Goal: Task Accomplishment & Management: Manage account settings

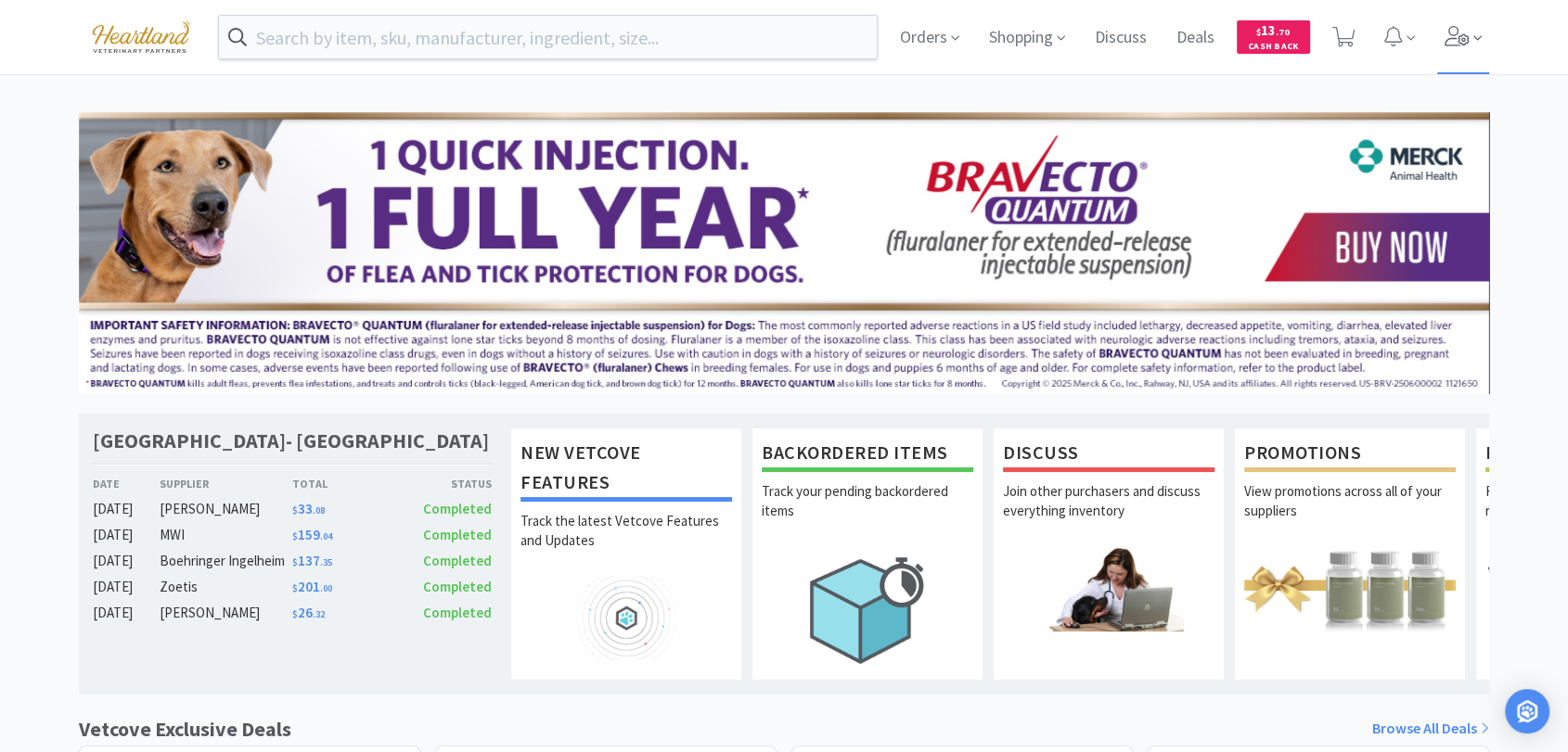
click at [1463, 33] on icon at bounding box center [1457, 36] width 26 height 20
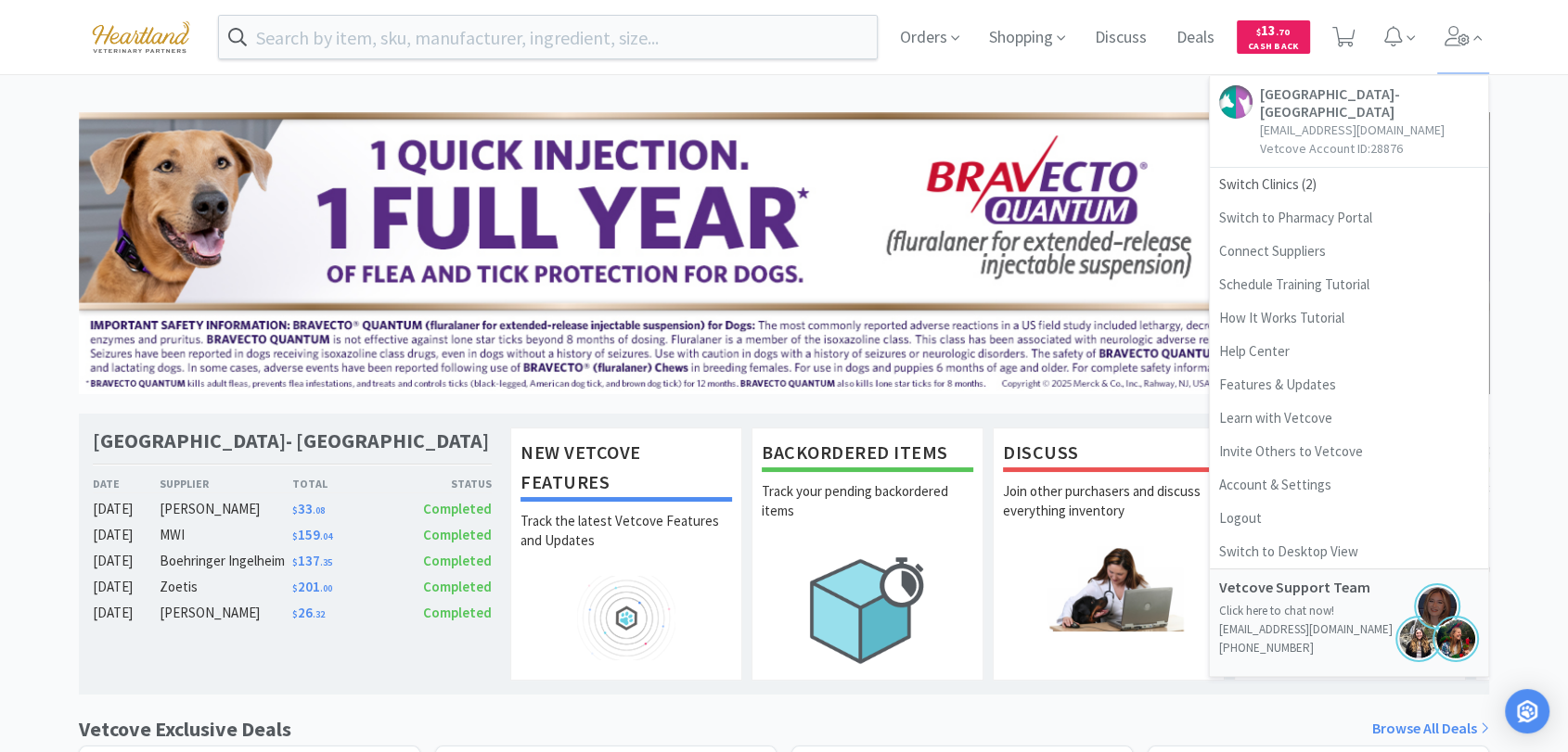
click at [1074, 85] on div "Orders Shopping Discuss Discuss Deals Deals $ 13 . 70 Cash Back Ave of the Sain…" at bounding box center [784, 762] width 1568 height 1524
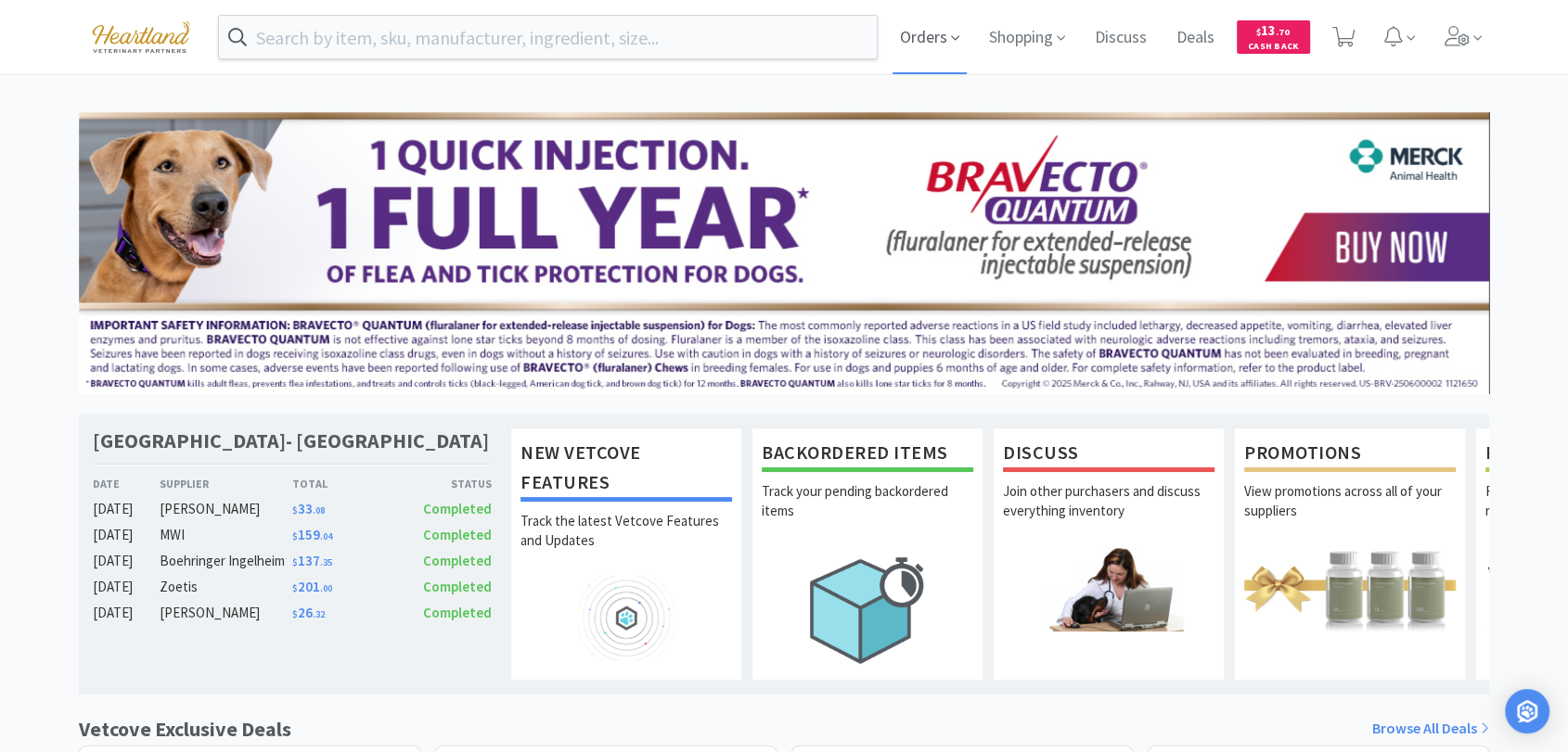
click at [922, 51] on span "Orders" at bounding box center [929, 37] width 74 height 74
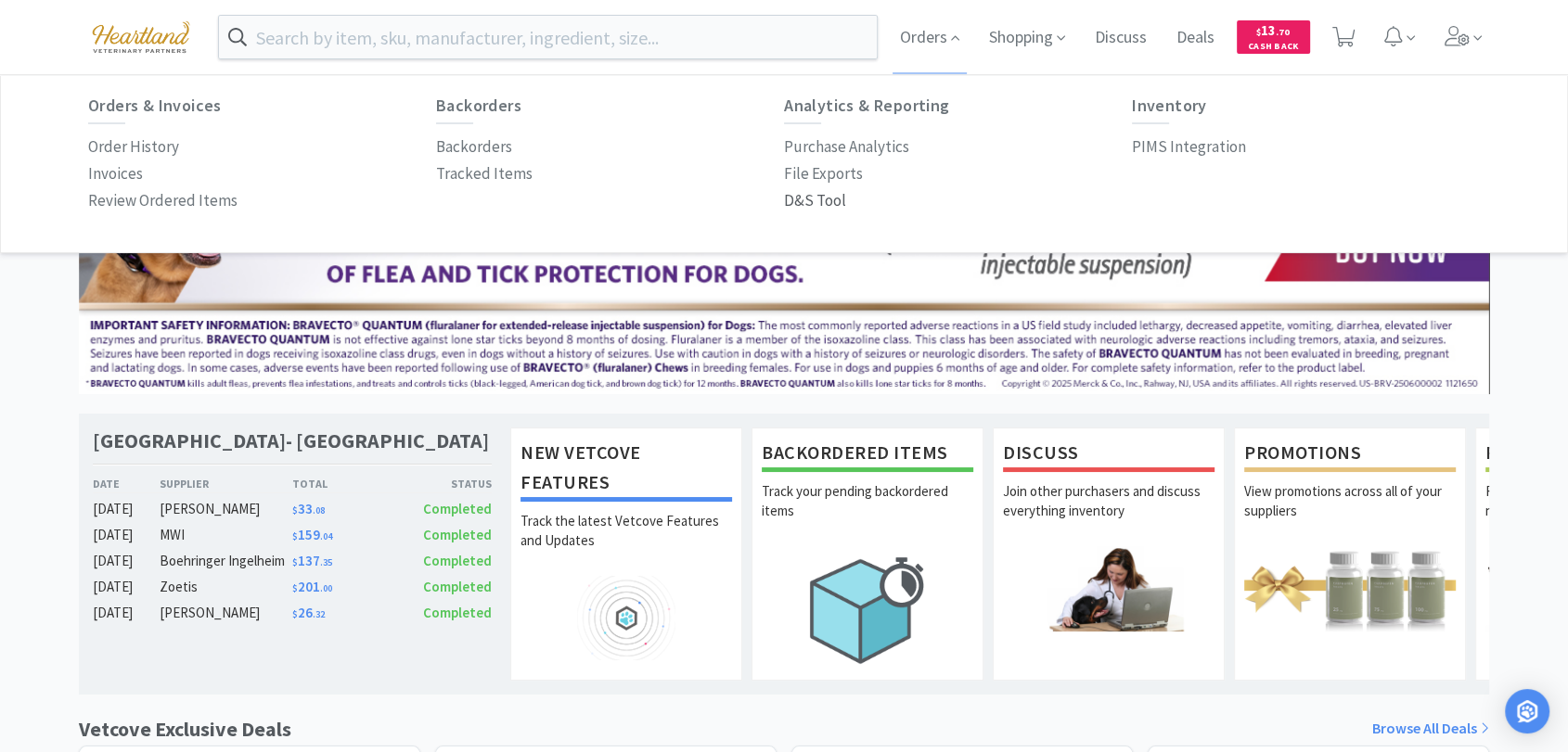
click at [829, 210] on p "D&S Tool" at bounding box center [816, 201] width 62 height 25
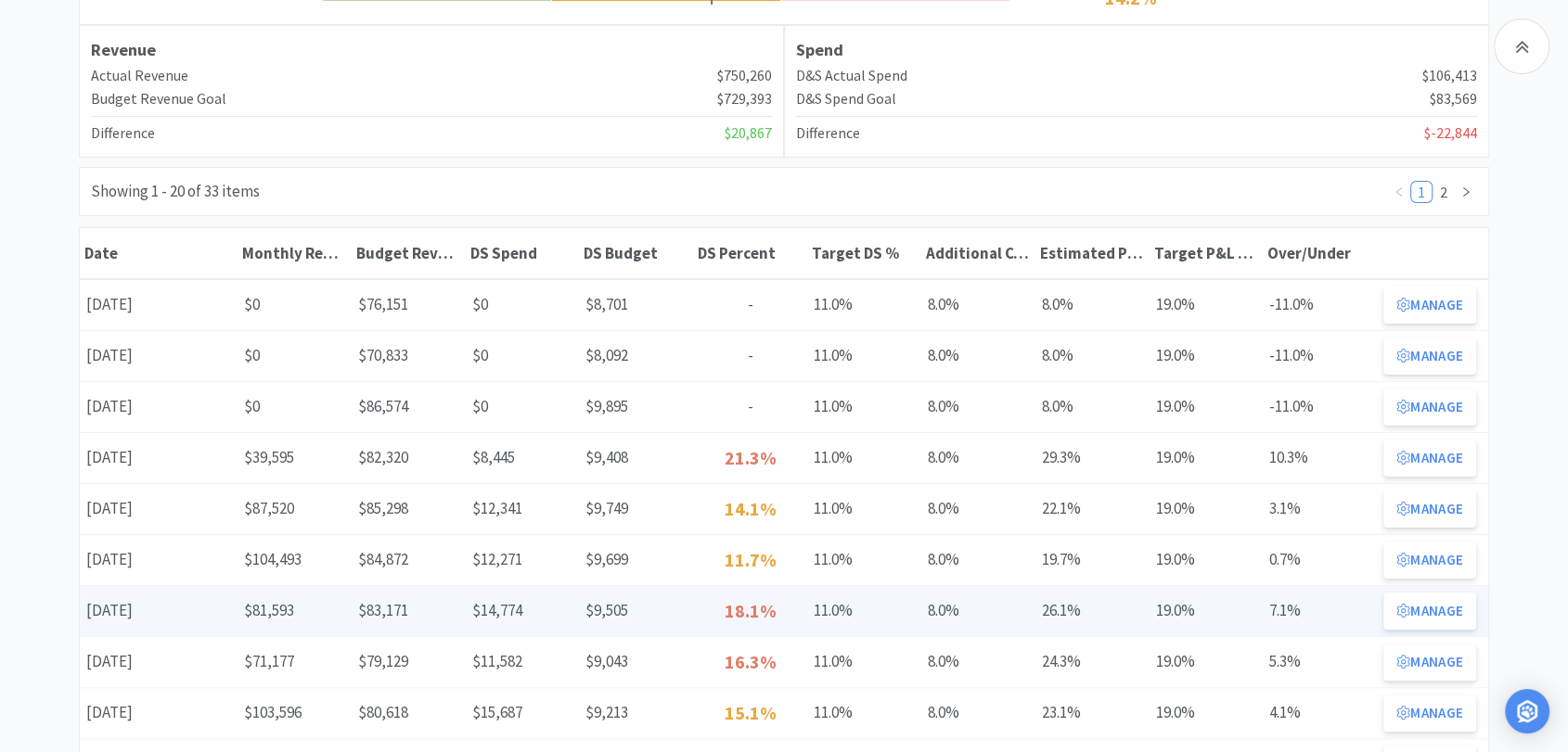
scroll to position [309, 0]
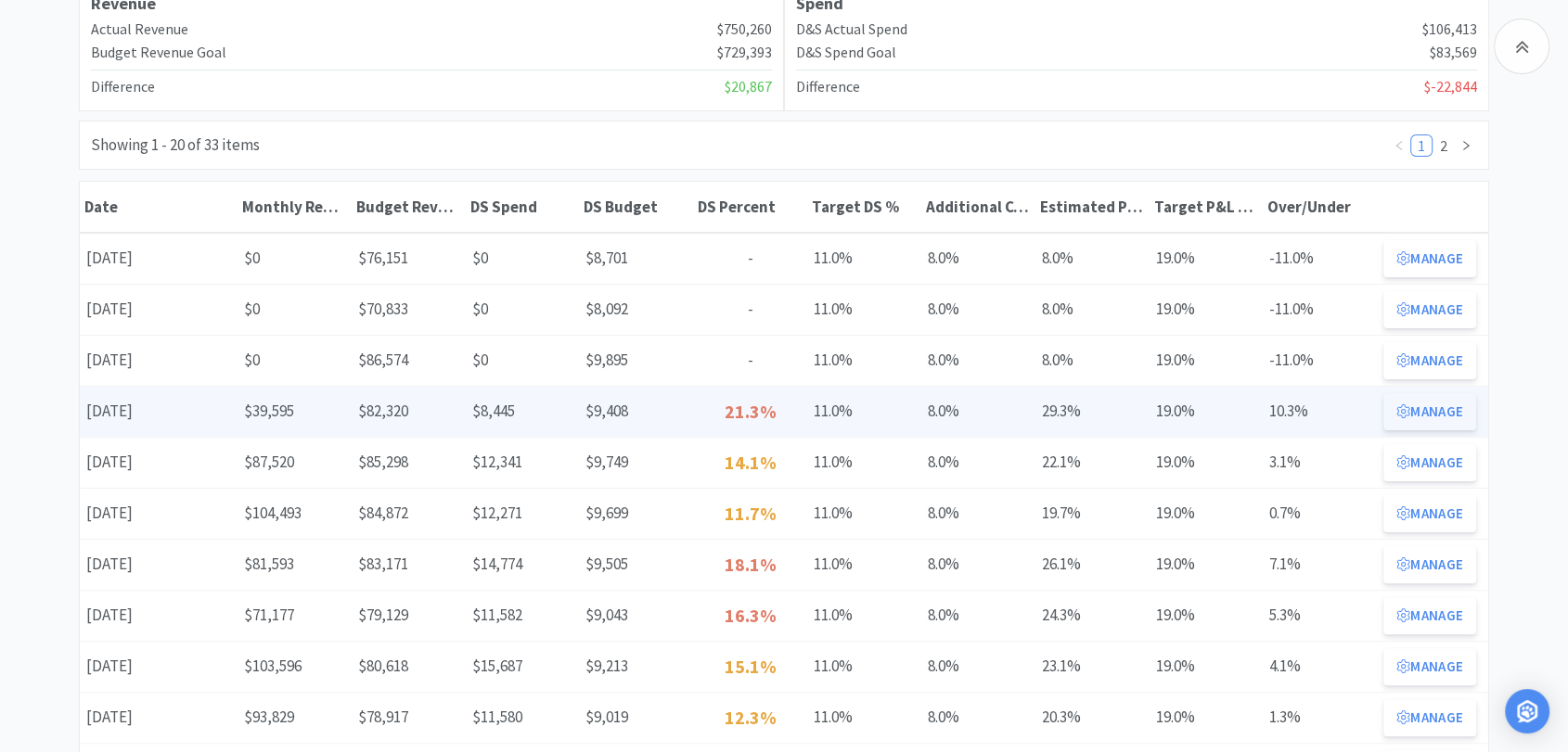
click at [1414, 420] on button "Manage" at bounding box center [1429, 412] width 92 height 37
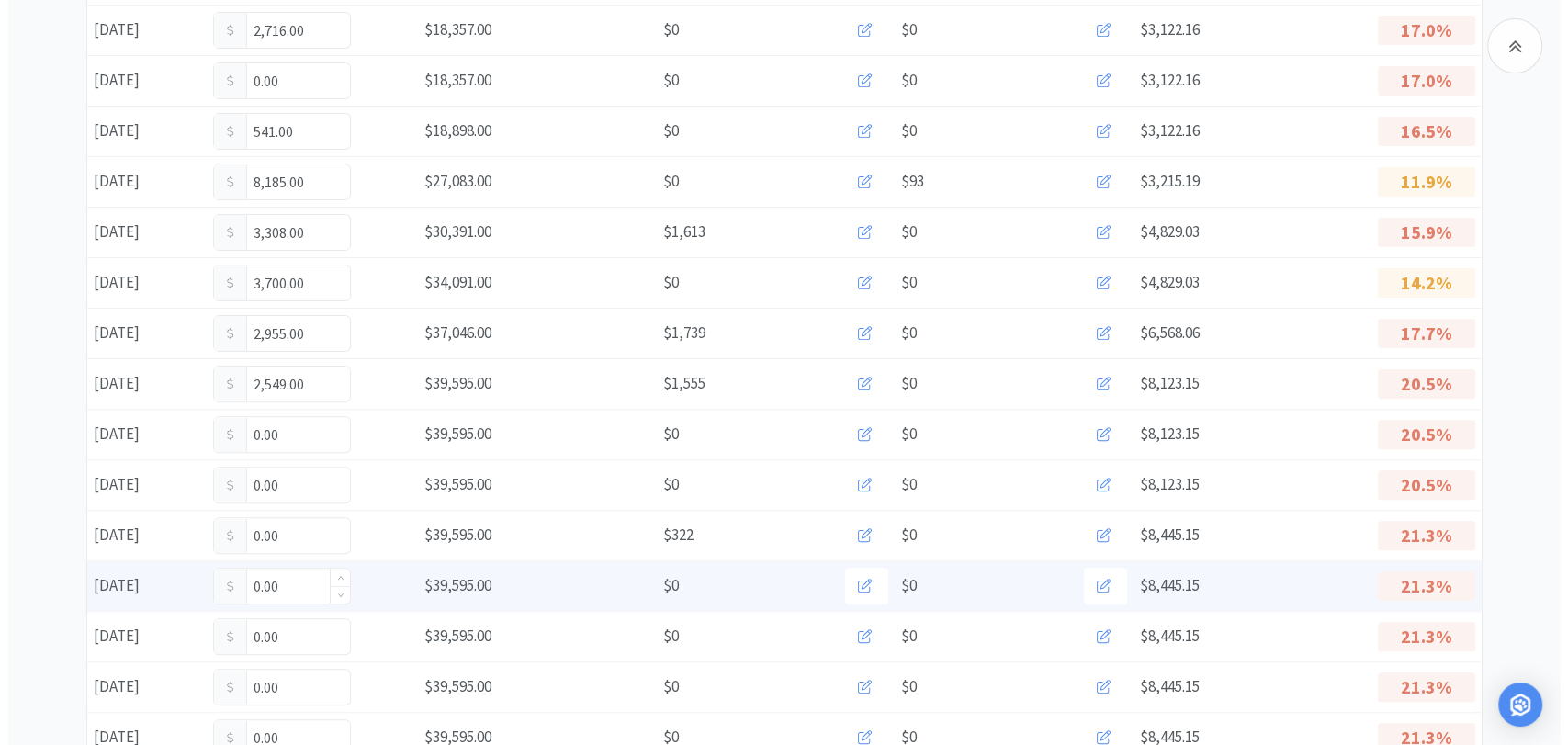
scroll to position [510, 0]
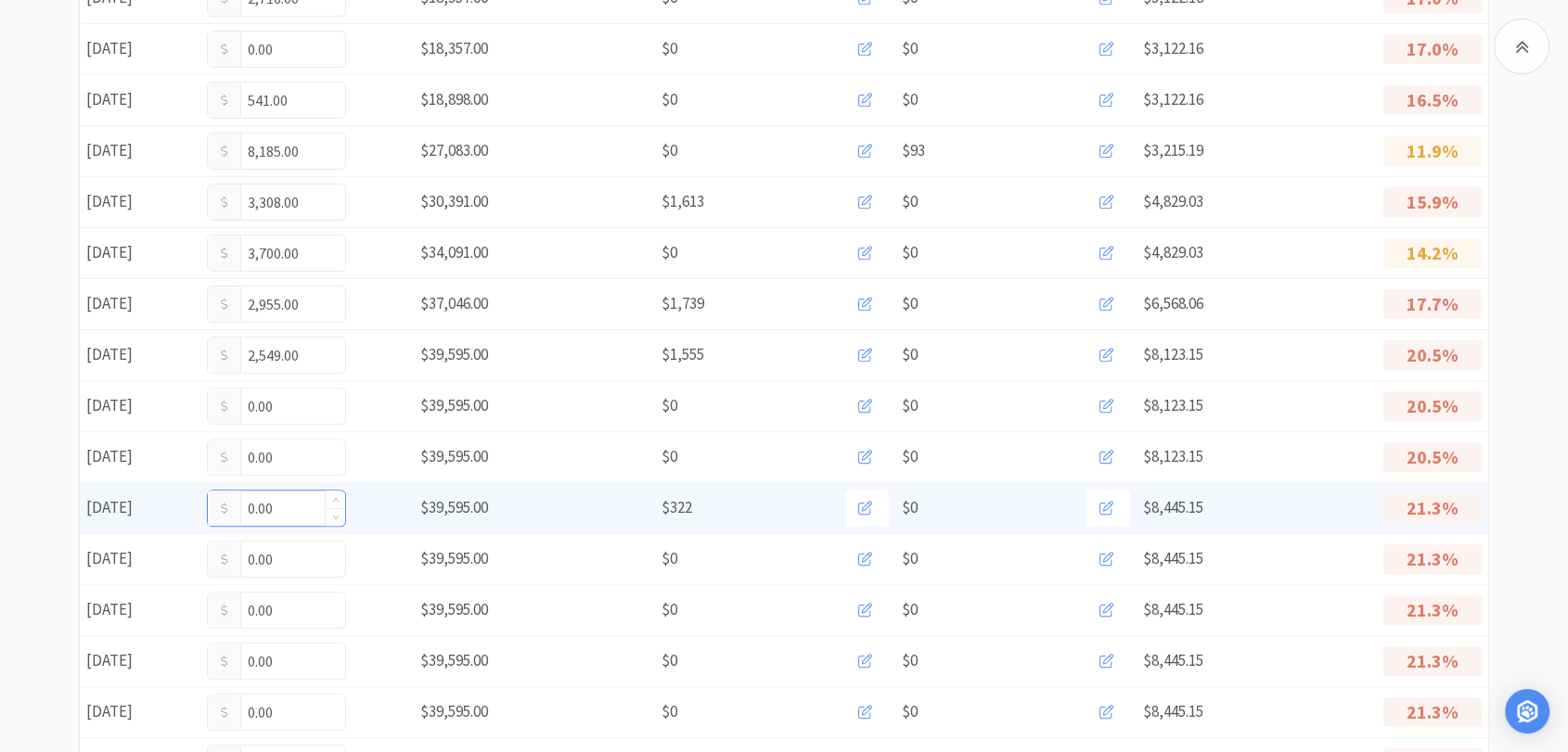
click at [296, 510] on input "0.00" at bounding box center [276, 508] width 137 height 35
type input "0"
type input "5,593"
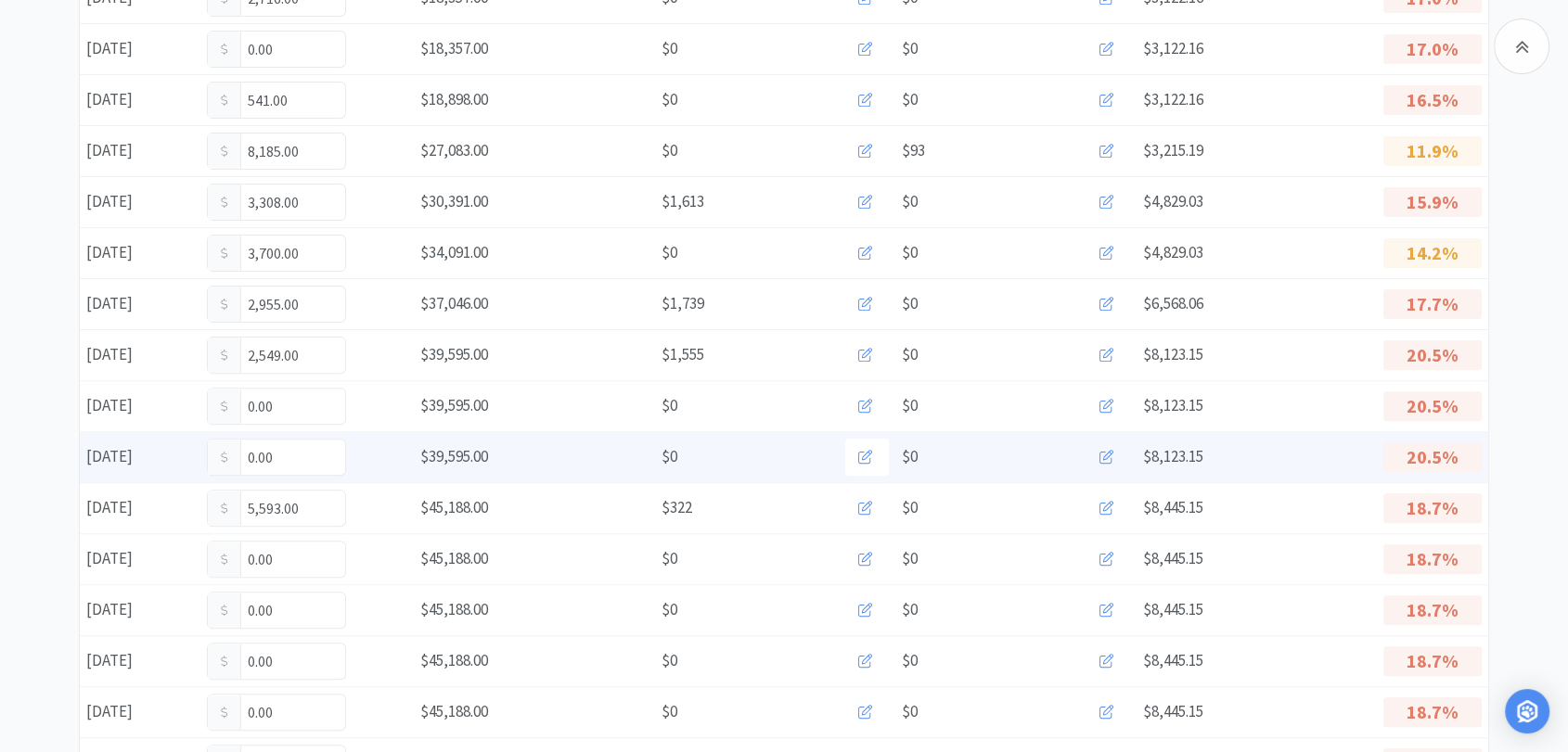
click at [1105, 458] on icon at bounding box center [1106, 457] width 14 height 14
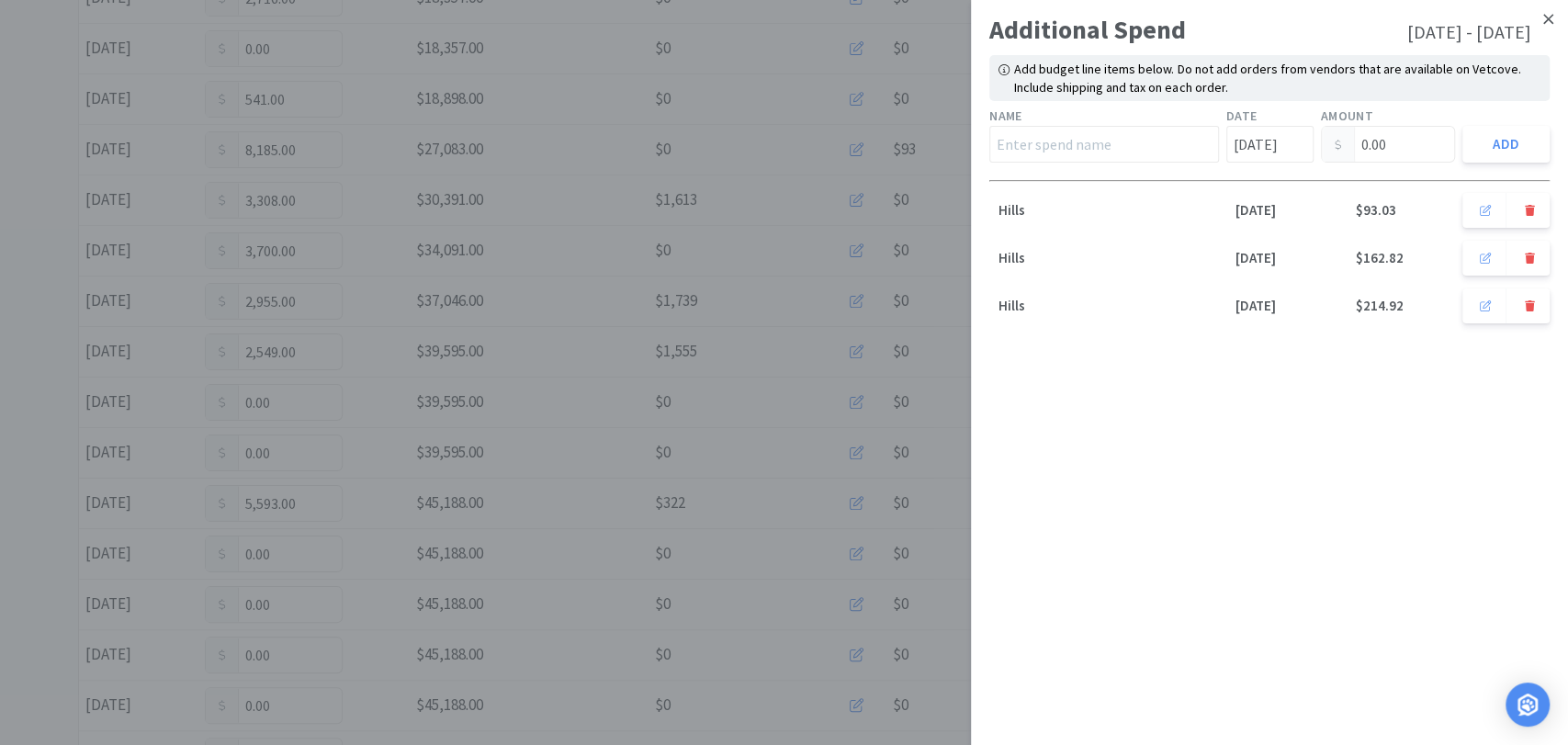
click at [1549, 21] on icon at bounding box center [1548, 18] width 11 height 11
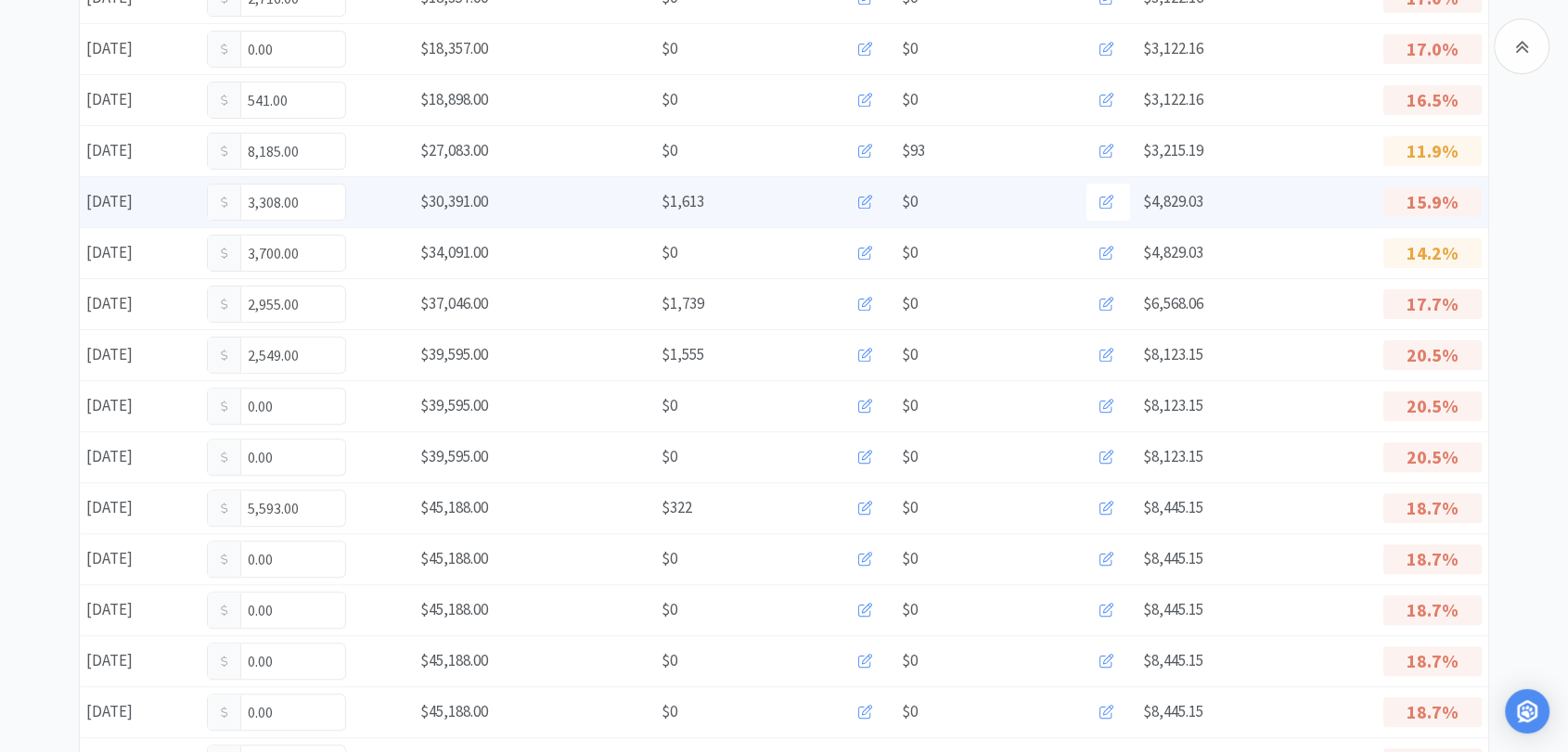
click at [870, 204] on icon at bounding box center [865, 201] width 14 height 14
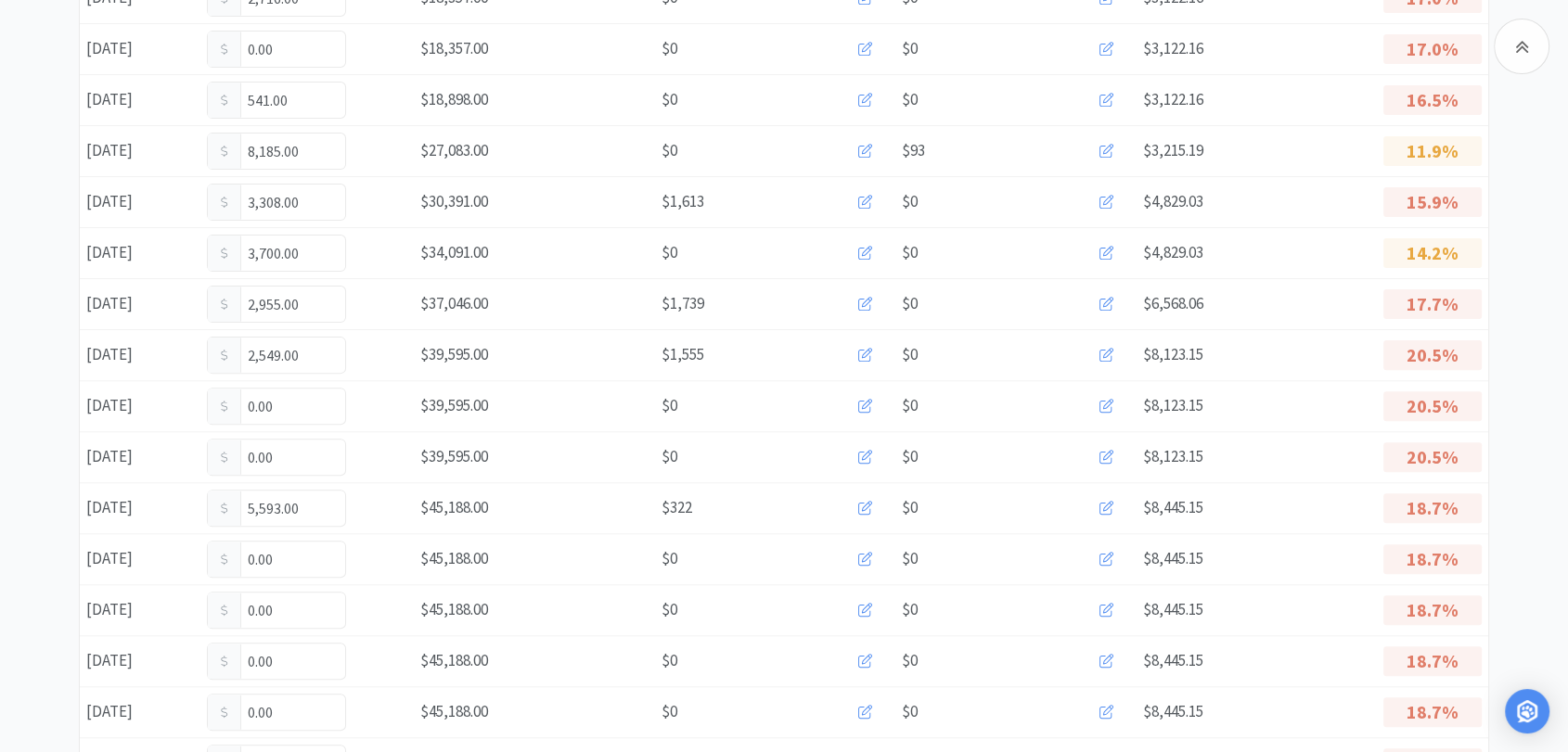
scroll to position [0, 0]
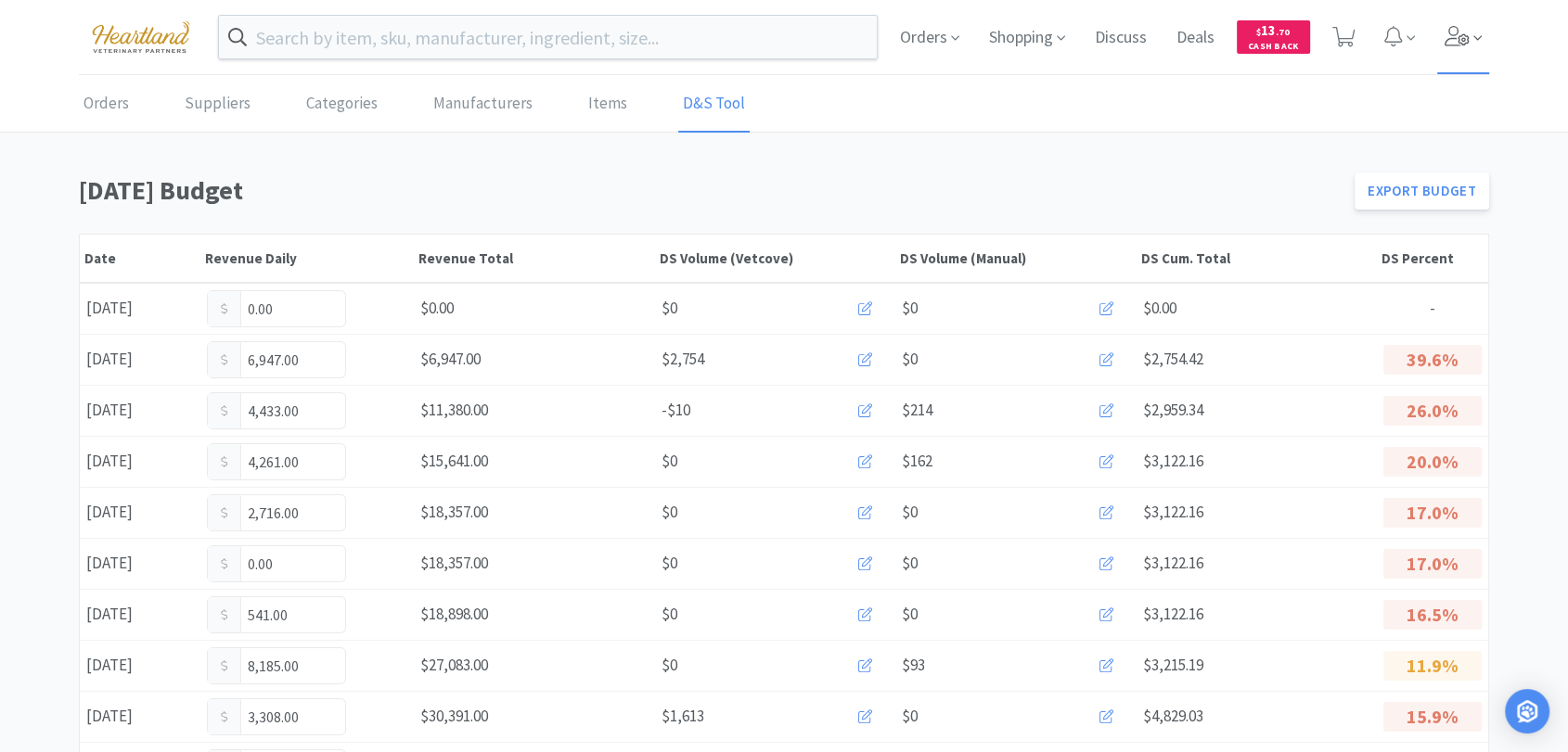
click at [1446, 39] on icon at bounding box center [1457, 36] width 26 height 20
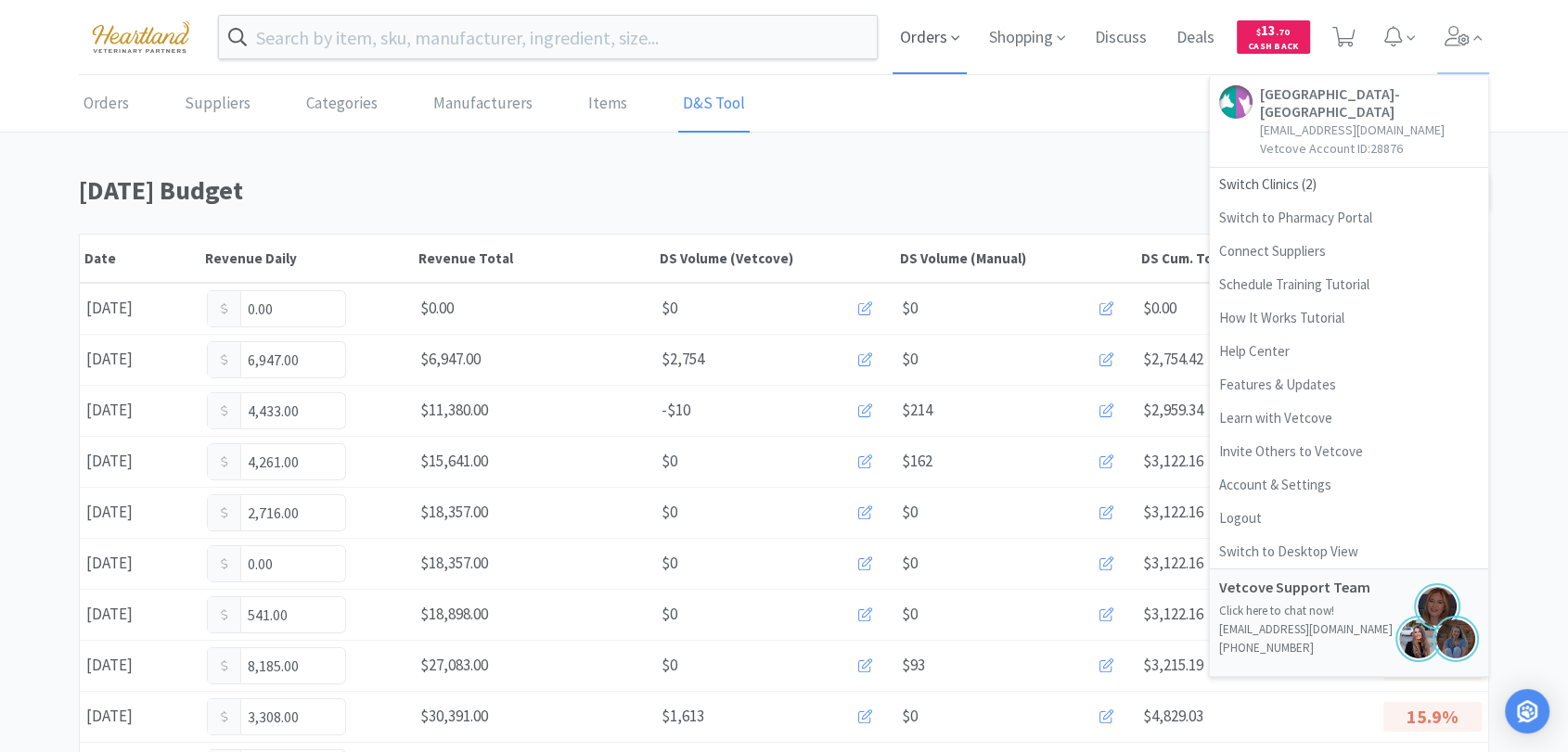
click at [905, 53] on span "Orders" at bounding box center [929, 37] width 74 height 74
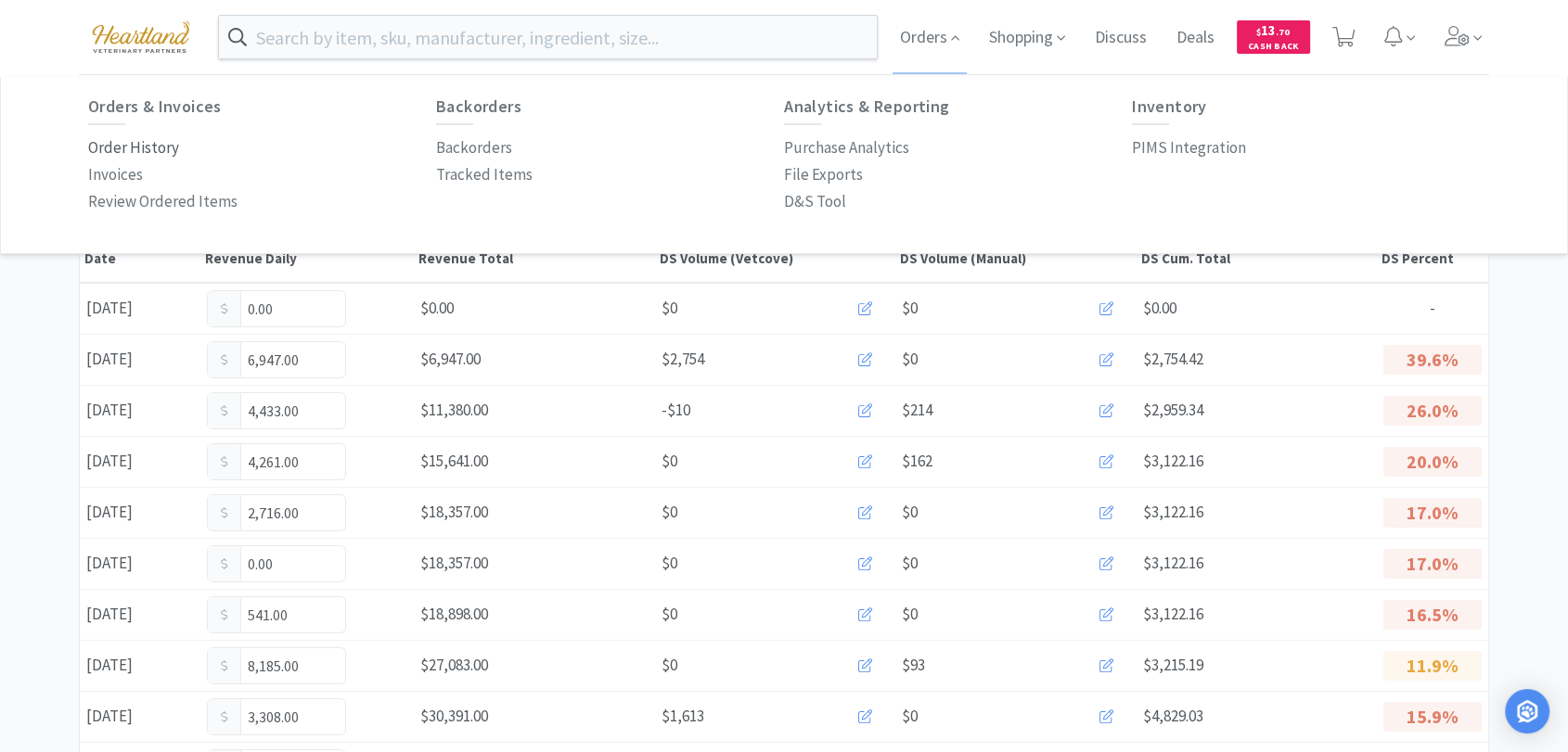
click at [157, 143] on p "Order History" at bounding box center [134, 148] width 91 height 25
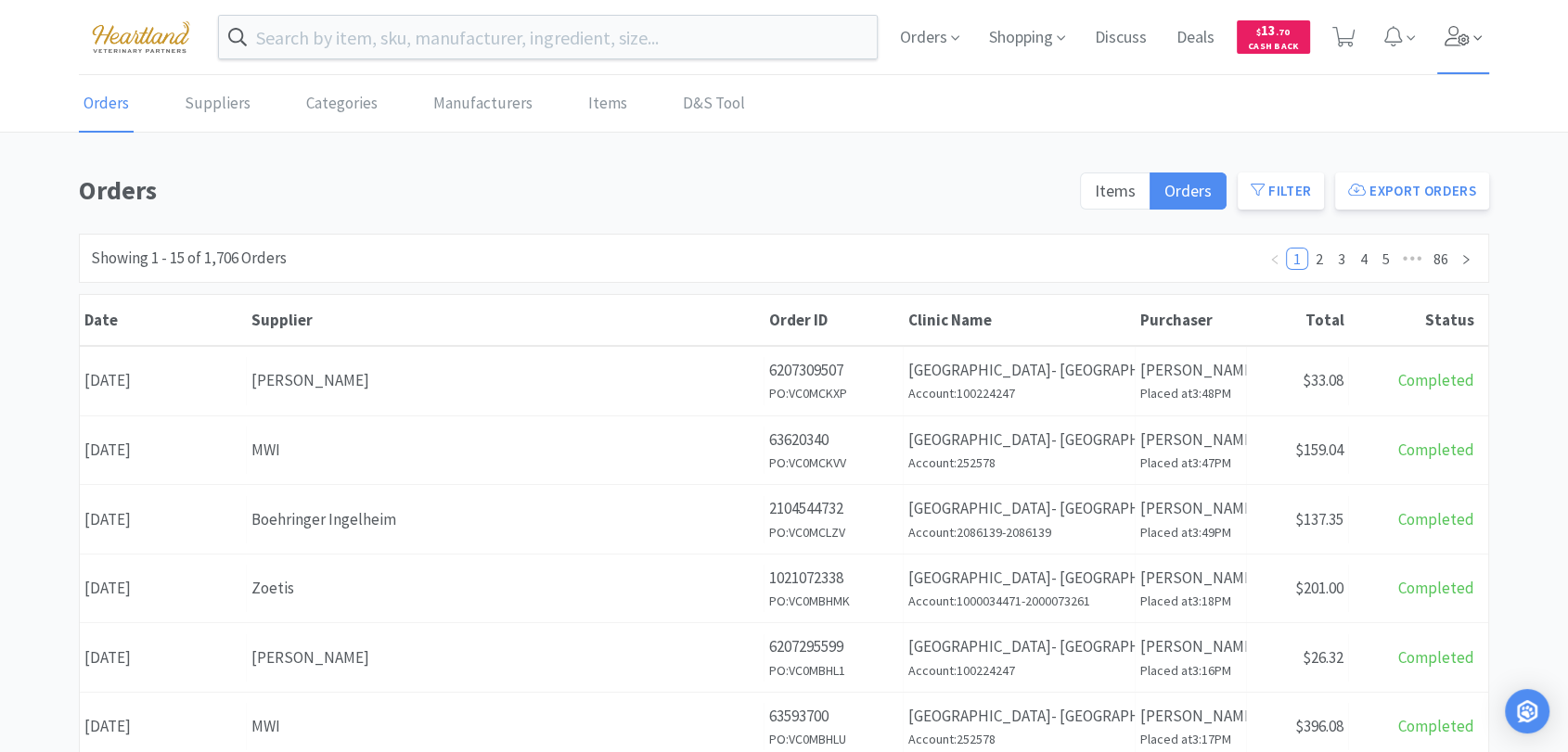
click at [1465, 39] on icon at bounding box center [1457, 36] width 26 height 20
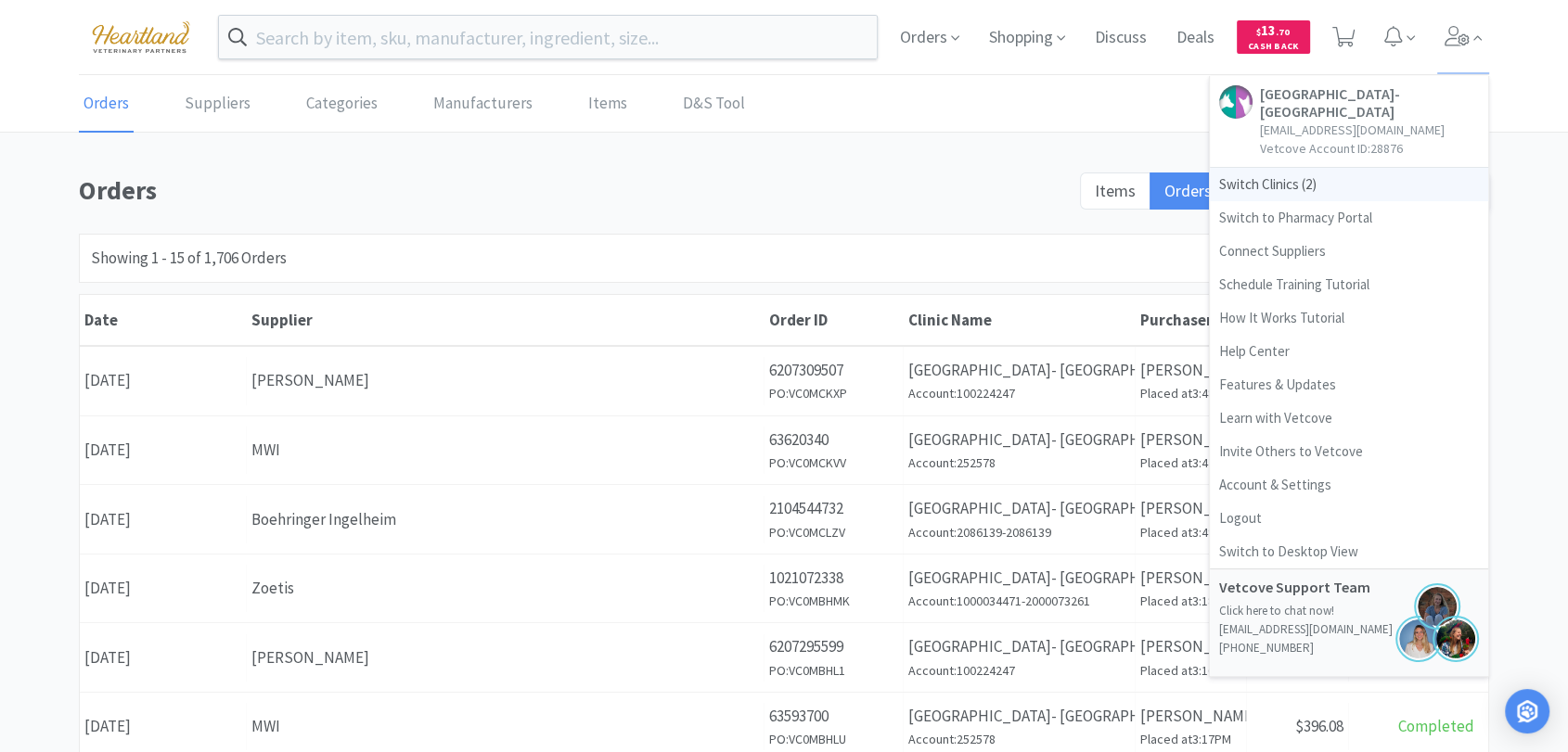
click at [1254, 180] on span "Switch Clinics ( 2 )" at bounding box center [1349, 185] width 278 height 33
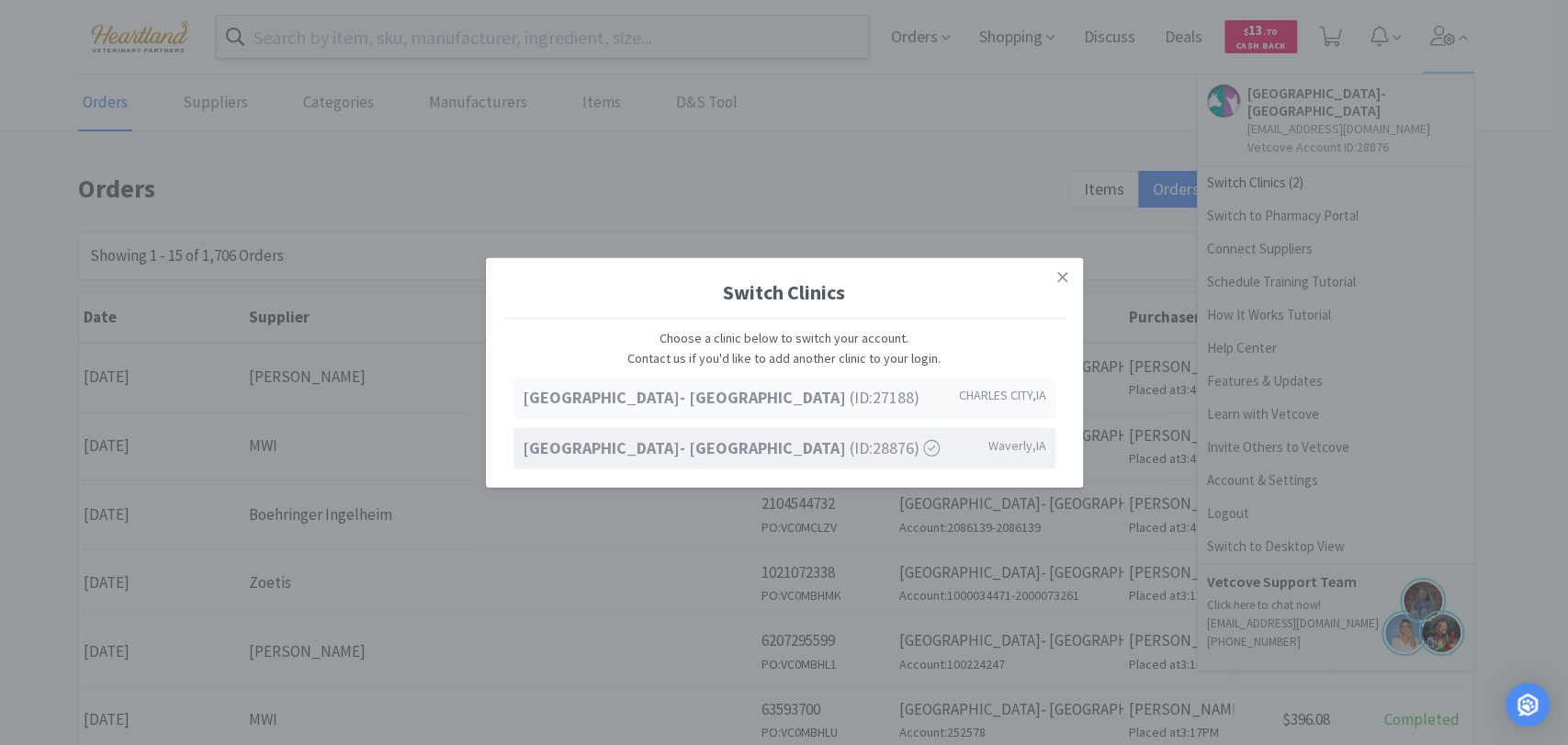
click at [801, 402] on strong "[GEOGRAPHIC_DATA]- [GEOGRAPHIC_DATA]" at bounding box center [686, 398] width 327 height 21
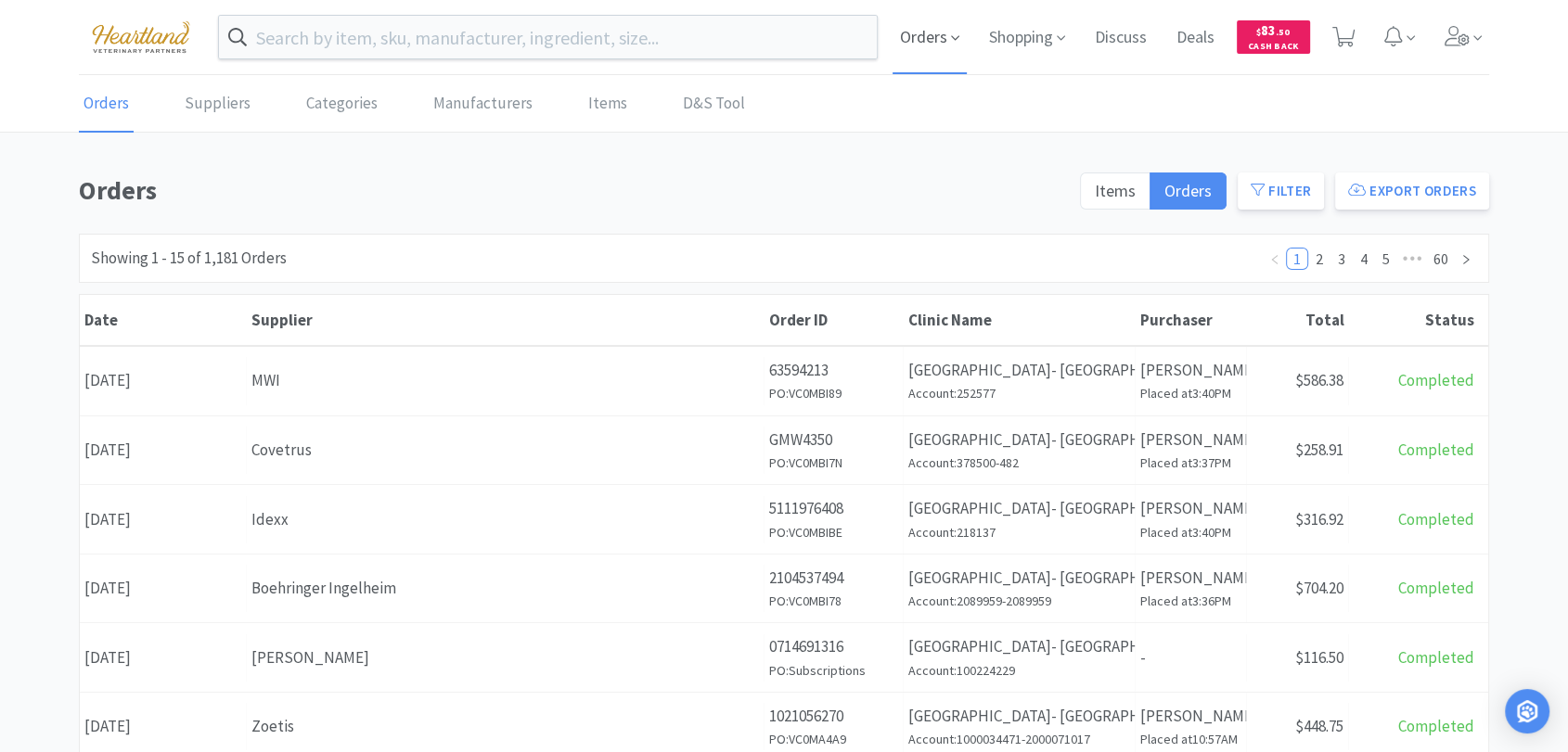
click at [956, 42] on icon at bounding box center [956, 38] width 9 height 17
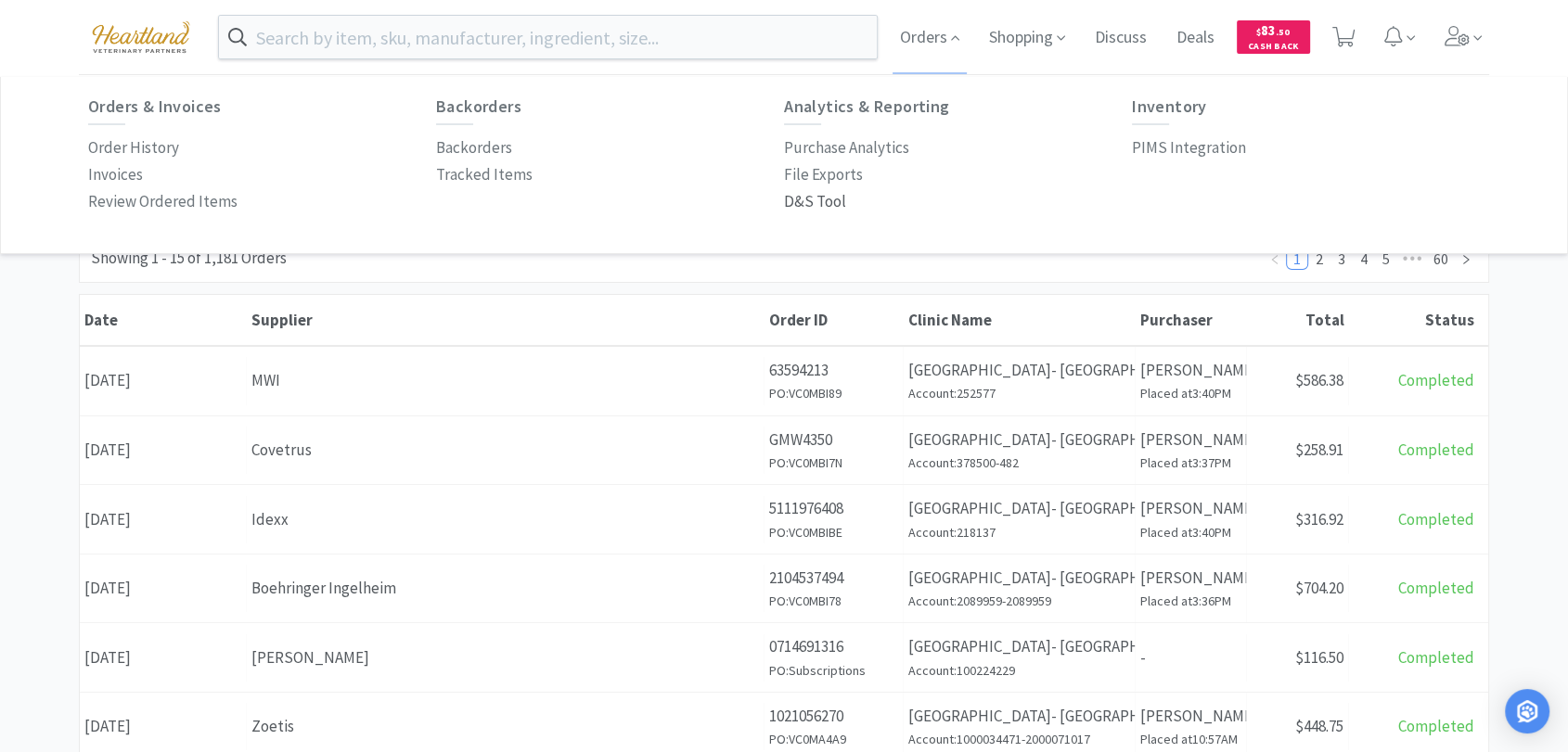
click at [811, 194] on p "D&S Tool" at bounding box center [816, 202] width 62 height 25
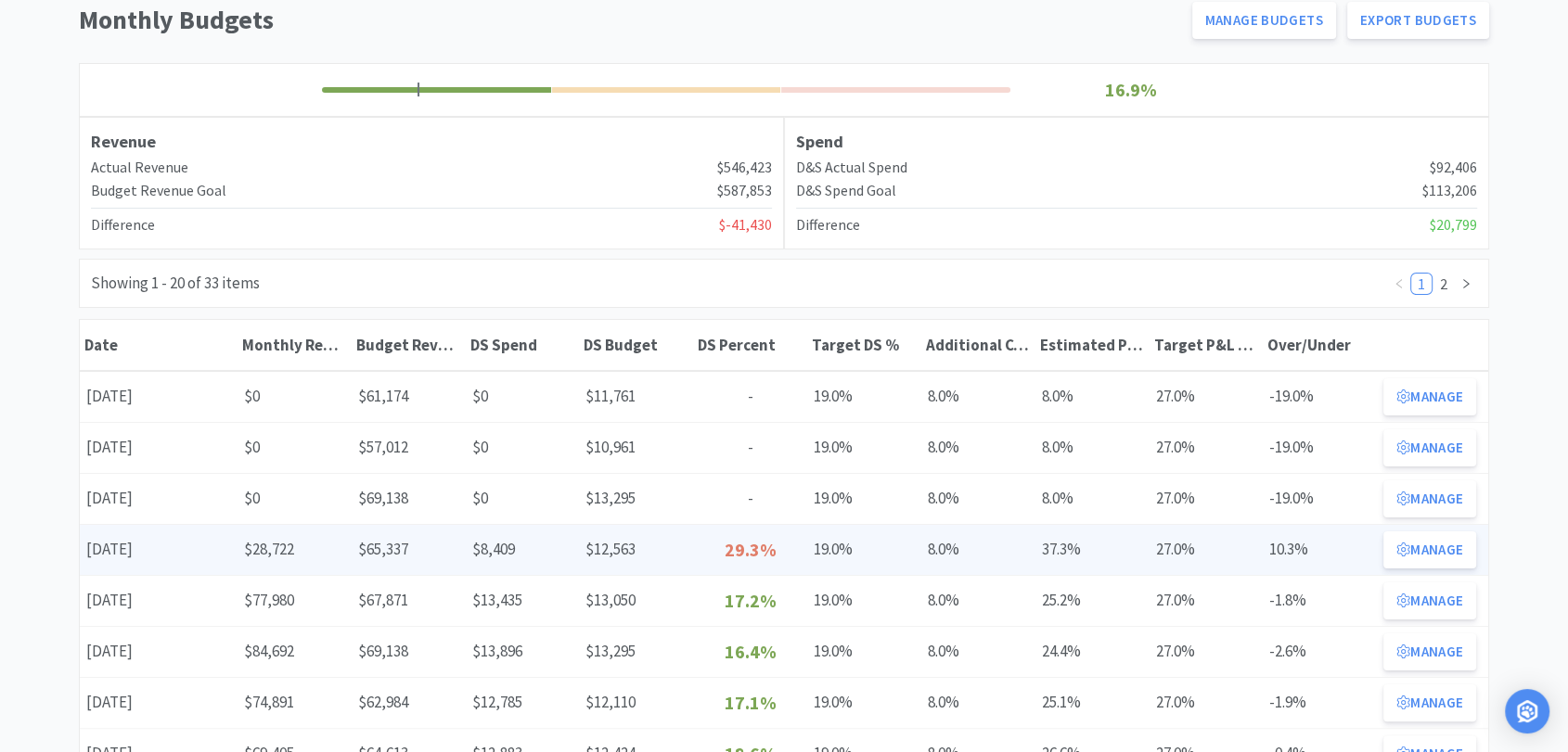
scroll to position [206, 0]
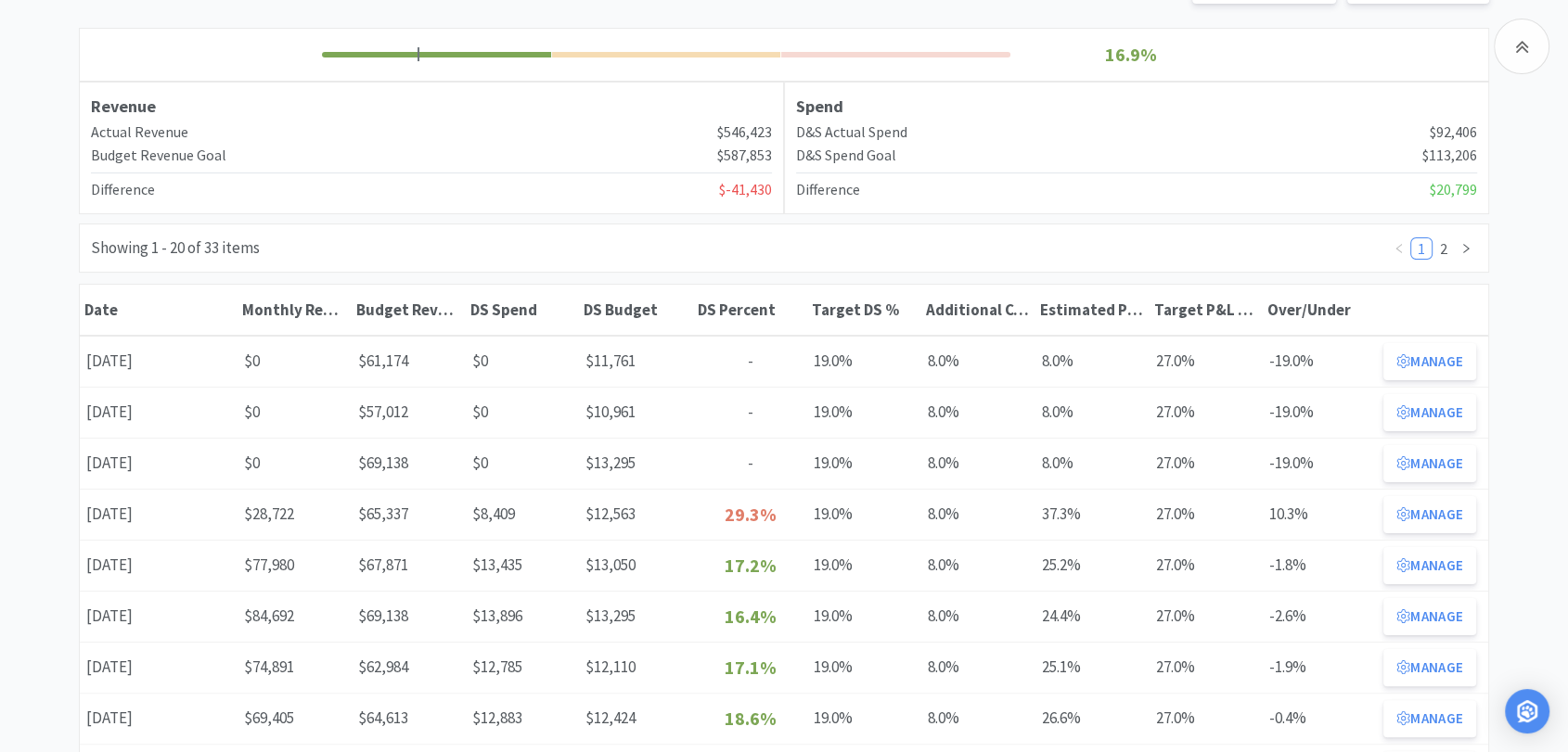
click at [1441, 501] on button "Manage" at bounding box center [1429, 515] width 92 height 37
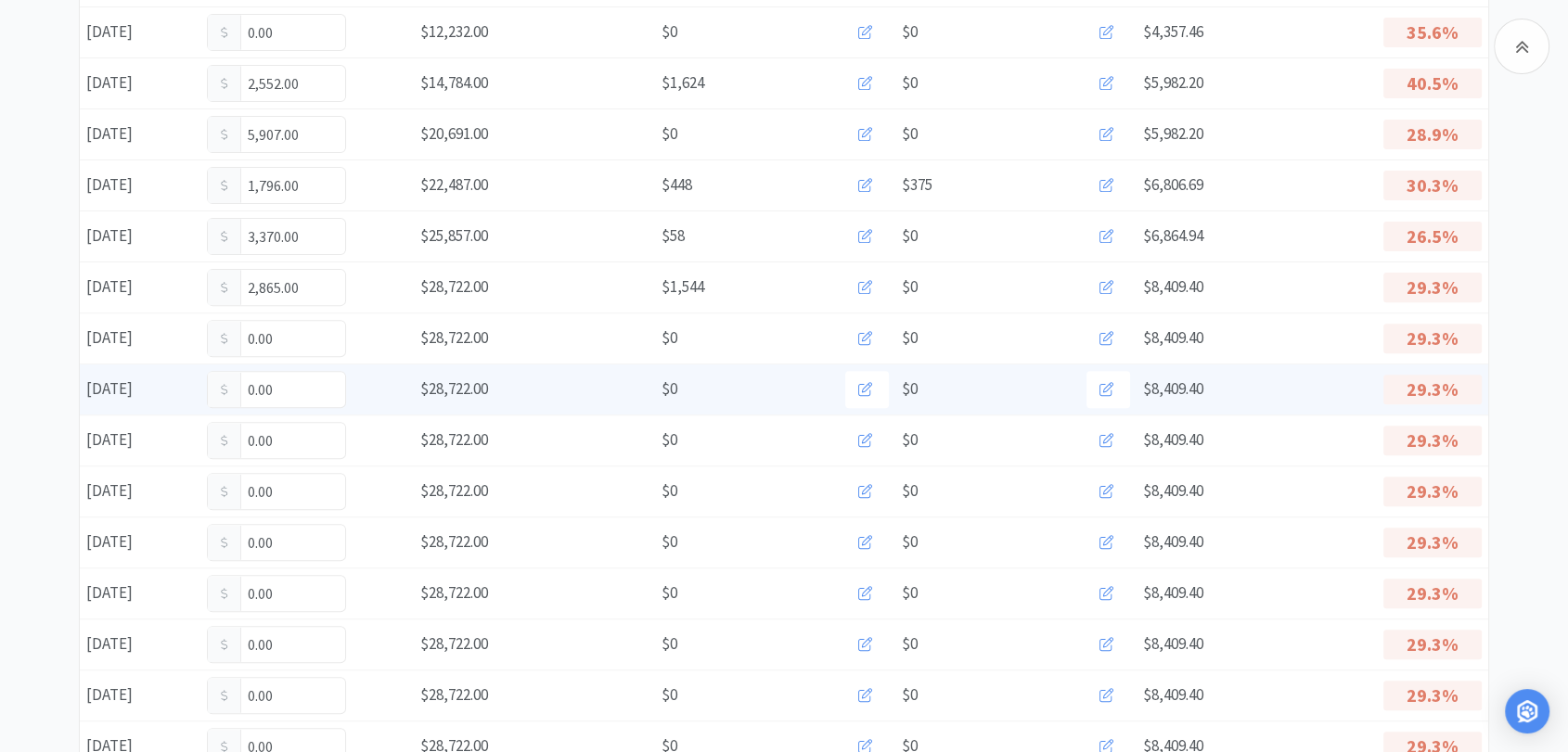
scroll to position [618, 0]
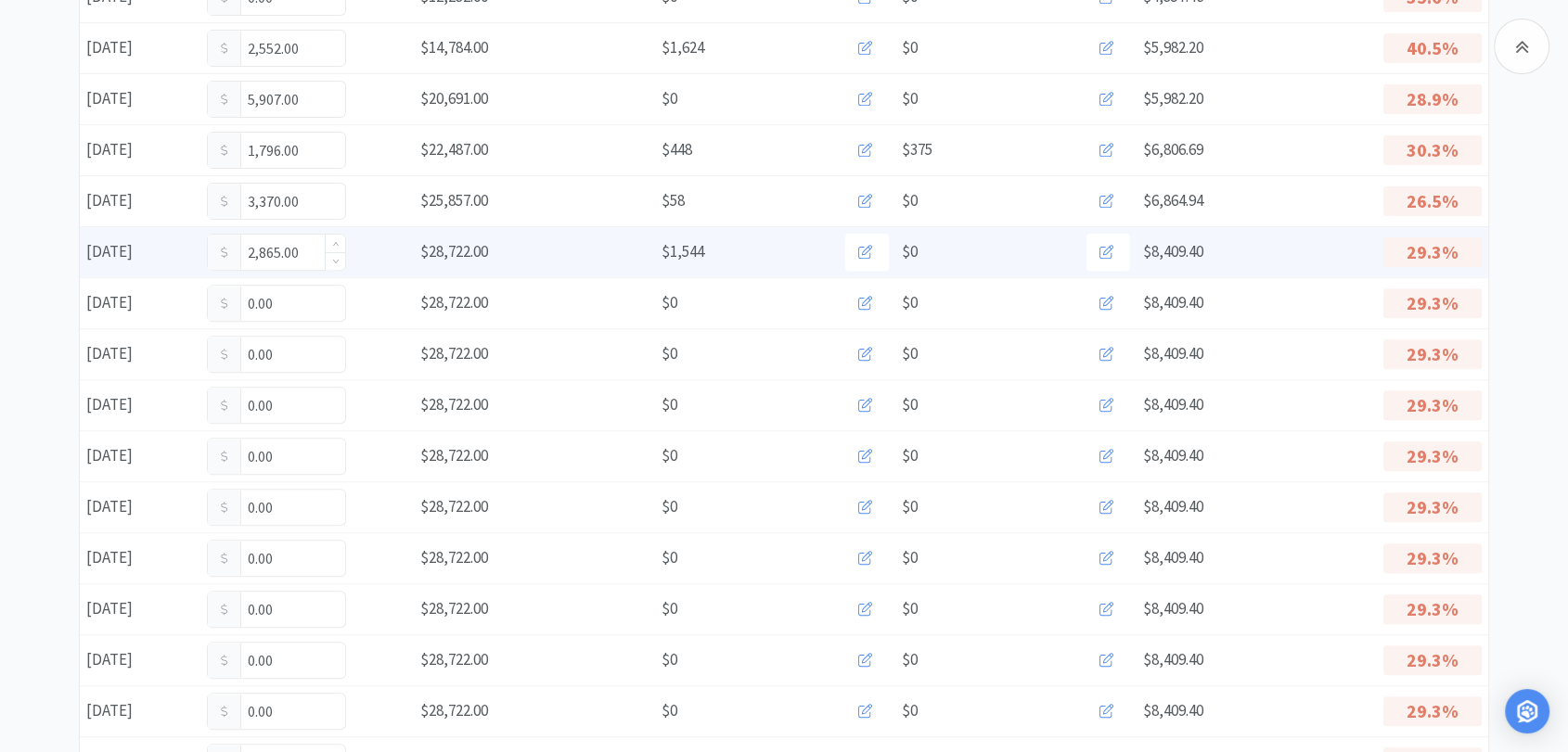
click at [320, 252] on input "2,865.00" at bounding box center [276, 253] width 137 height 35
type input "2"
type input "3,044"
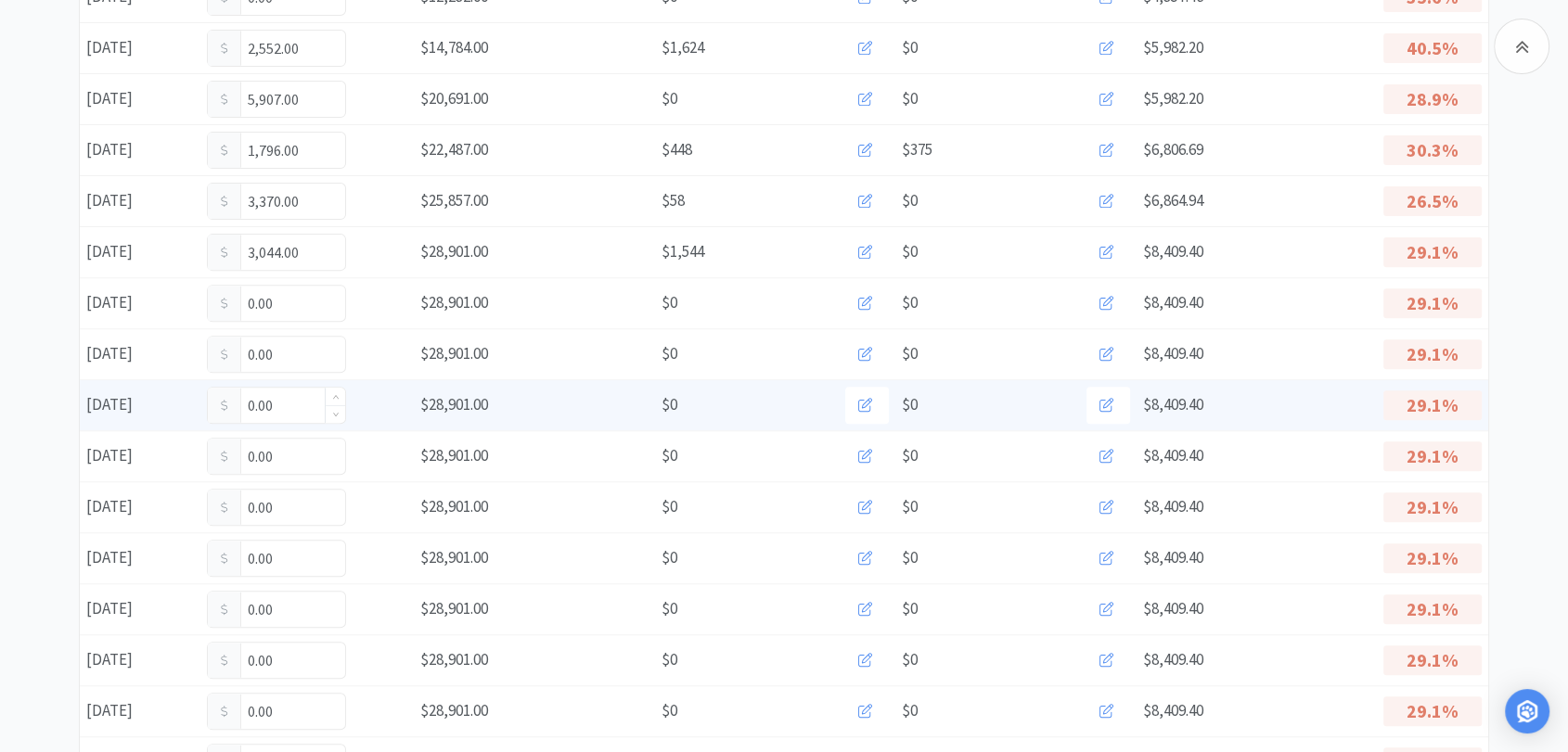
click at [288, 401] on input "0.00" at bounding box center [276, 405] width 137 height 35
type input "0"
type input "2,991"
click at [1105, 399] on icon at bounding box center [1106, 405] width 14 height 14
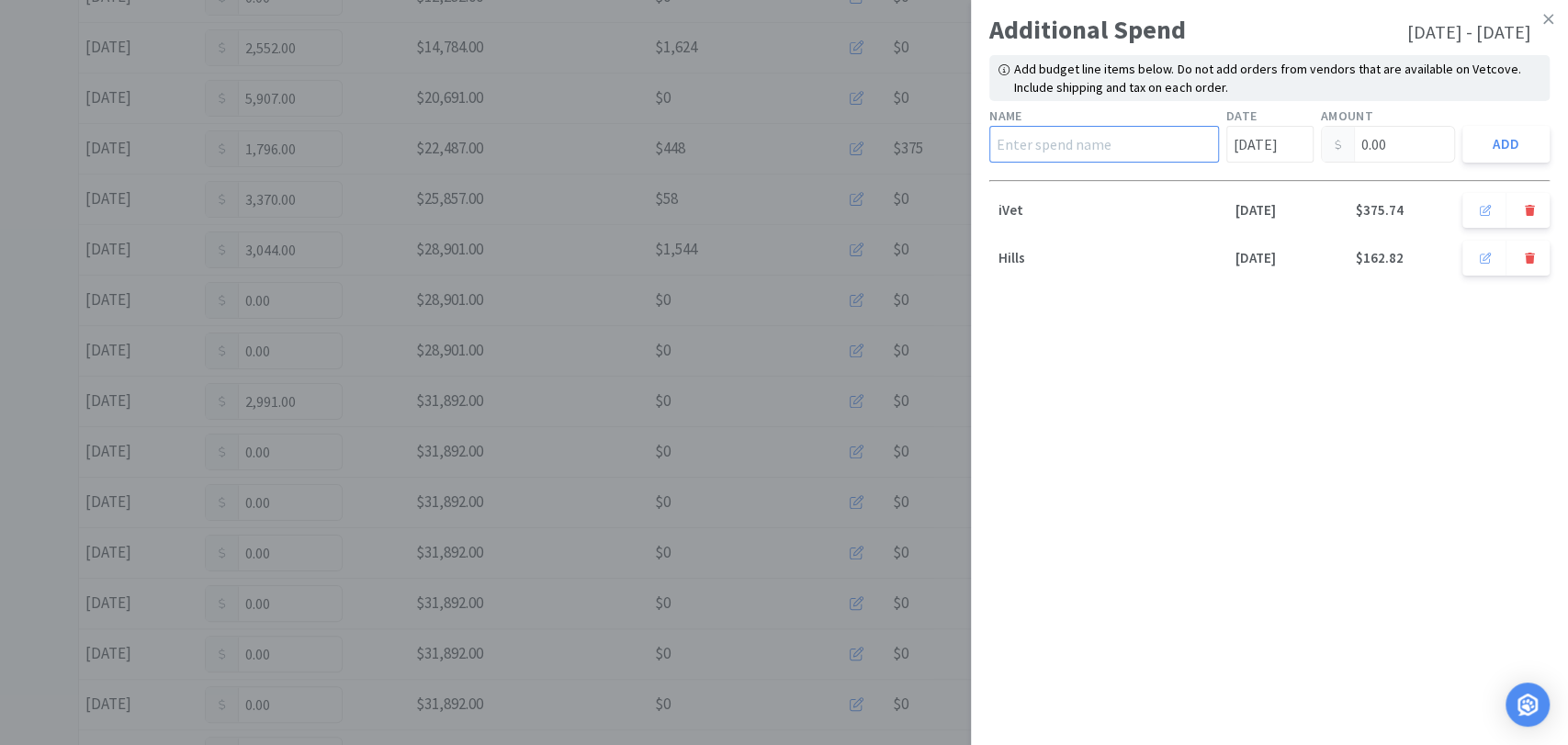
click at [1091, 144] on input "text" at bounding box center [1103, 144] width 230 height 37
type input "Hills"
click at [1289, 147] on input "Sep 15th" at bounding box center [1269, 144] width 88 height 37
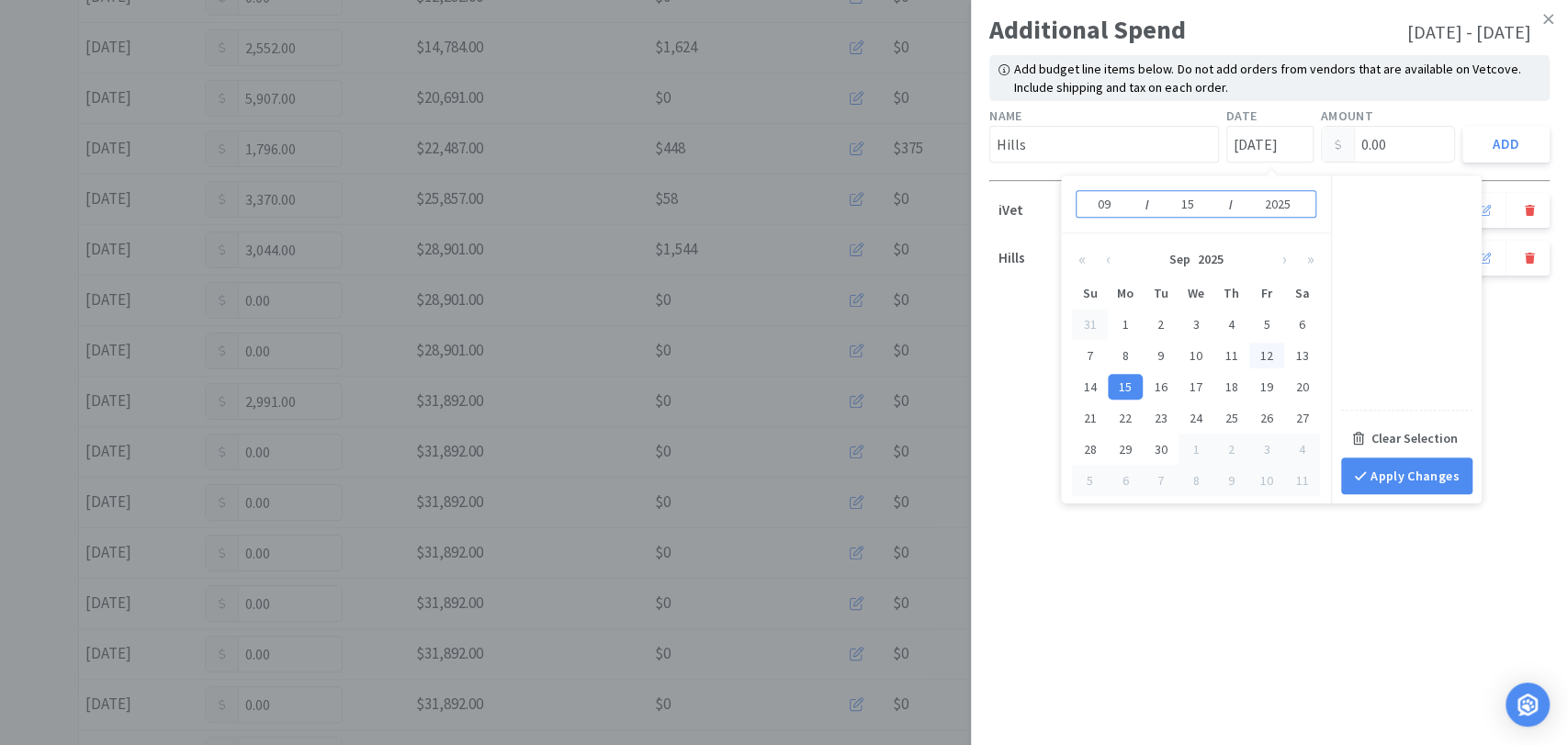
click at [1264, 354] on div "12" at bounding box center [1266, 355] width 36 height 26
type input "Sep 12th"
type input "12"
click at [1372, 133] on input "0.00" at bounding box center [1388, 144] width 133 height 35
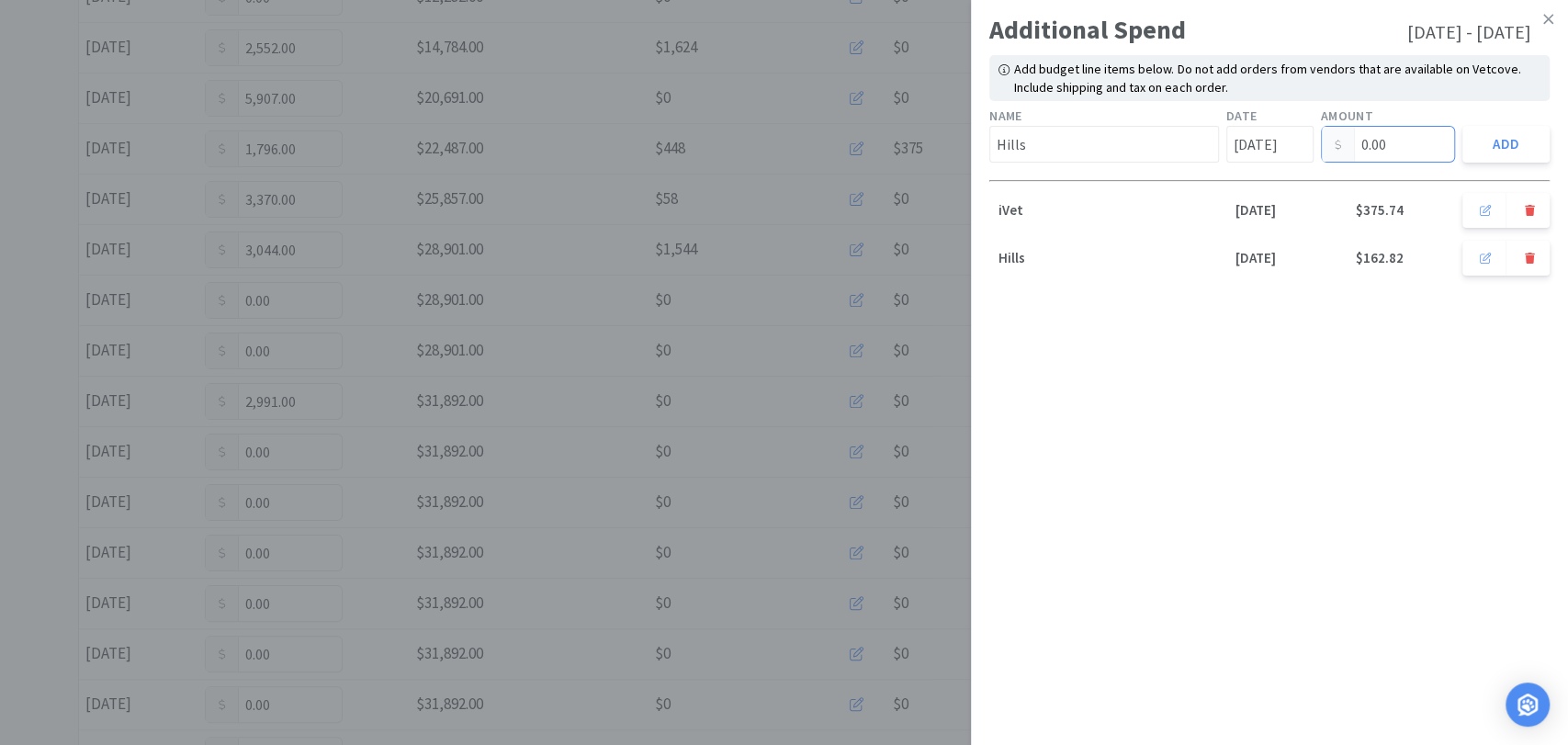
drag, startPoint x: 1399, startPoint y: 145, endPoint x: 1312, endPoint y: 150, distance: 87.1
click at [1312, 150] on div "Name Hills Date Sep 12th Amount 0.00 Add" at bounding box center [1269, 134] width 568 height 64
type input "699.90"
click at [1484, 139] on button "Add" at bounding box center [1505, 144] width 88 height 37
type input "Sep 1st"
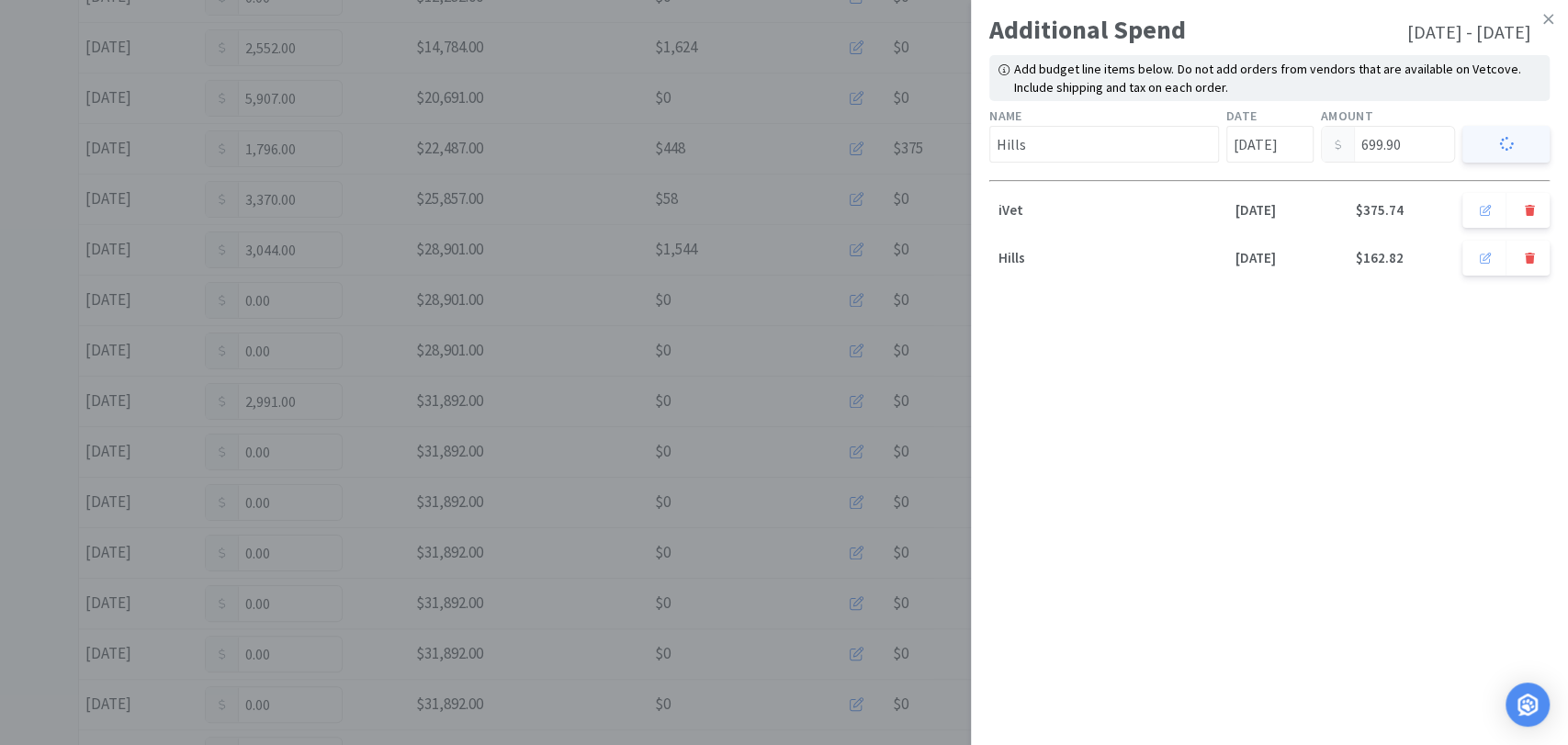
type input "0.00"
click at [1540, 25] on link at bounding box center [1547, 19] width 32 height 39
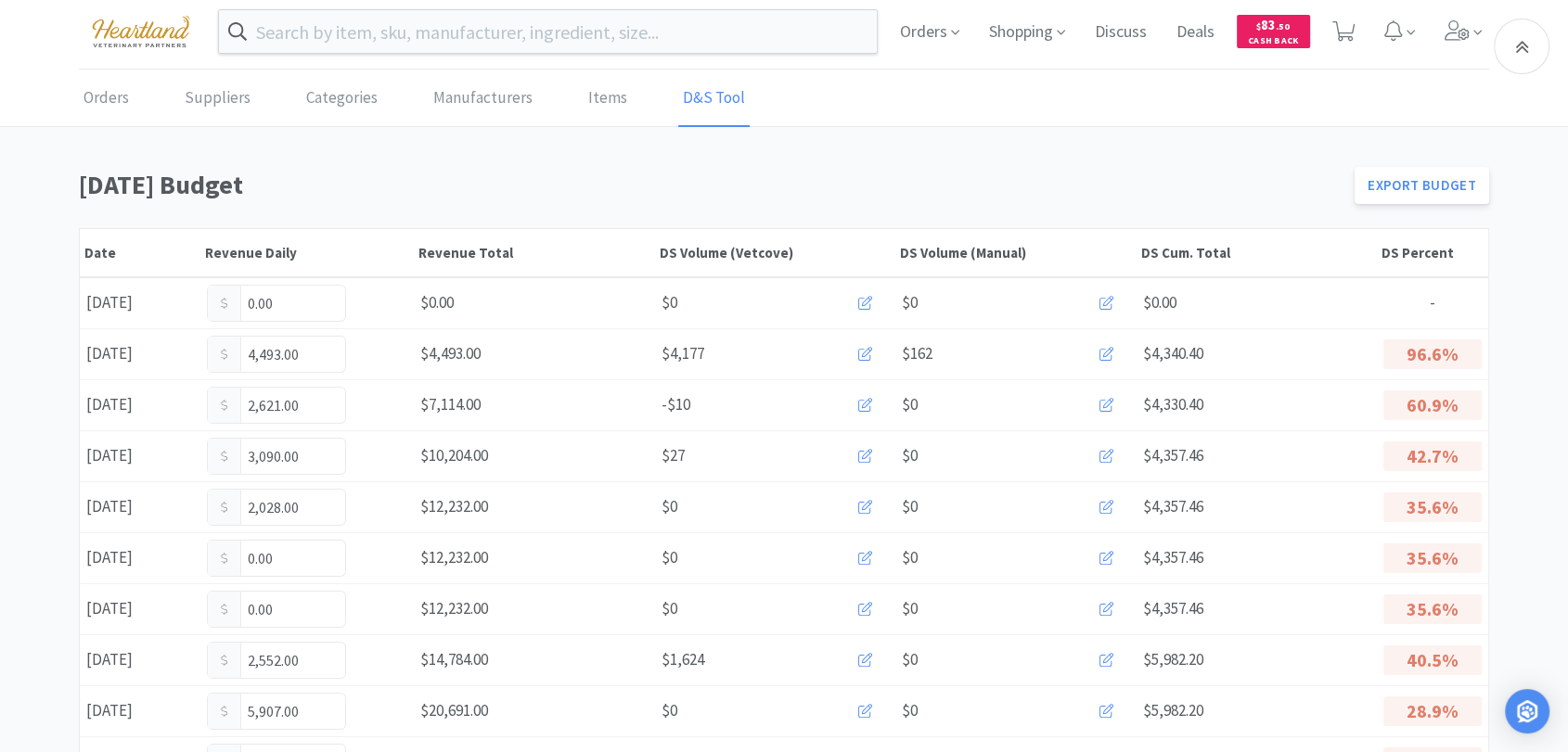
scroll to position [0, 0]
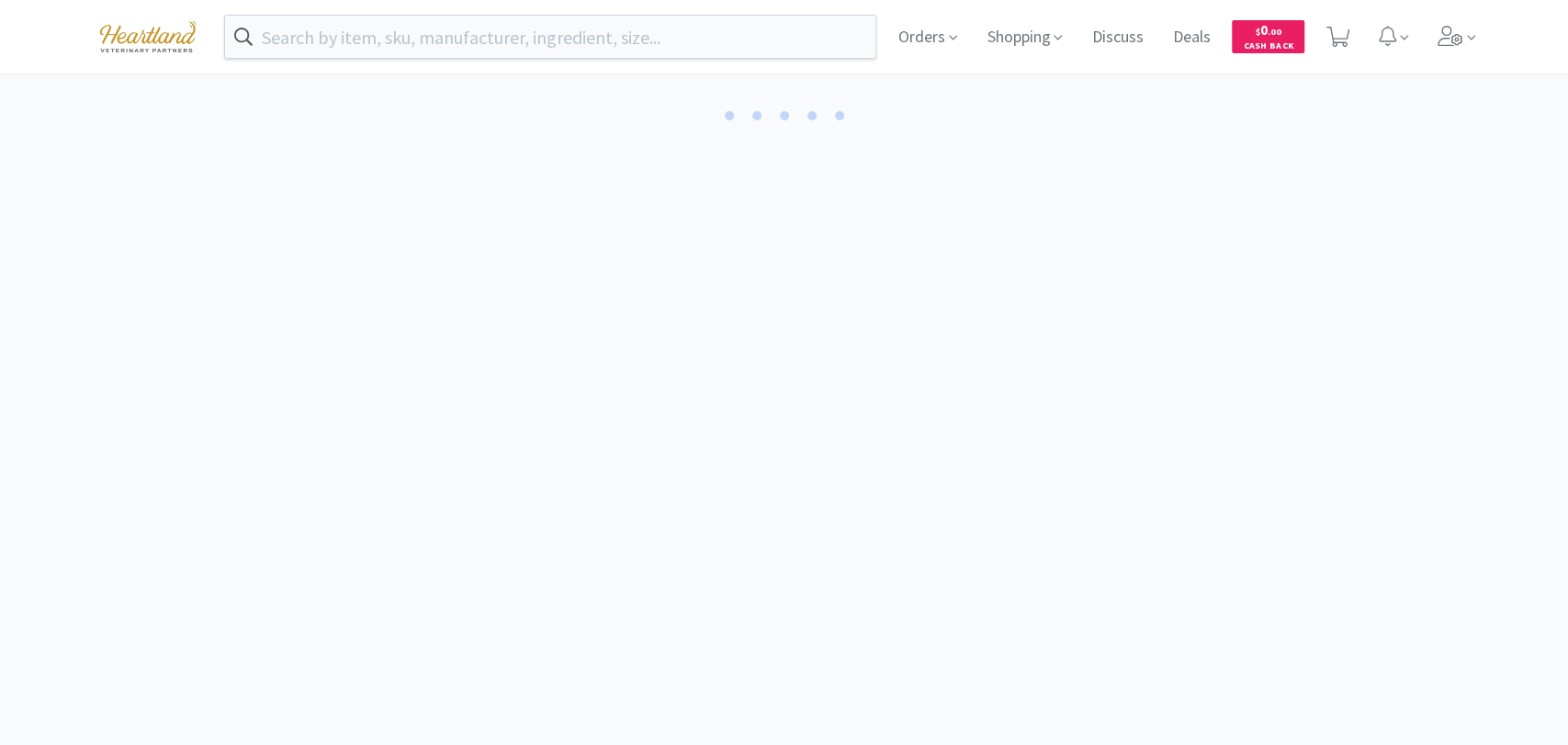
click at [144, 38] on img at bounding box center [148, 36] width 123 height 51
